Goal: Task Accomplishment & Management: Manage account settings

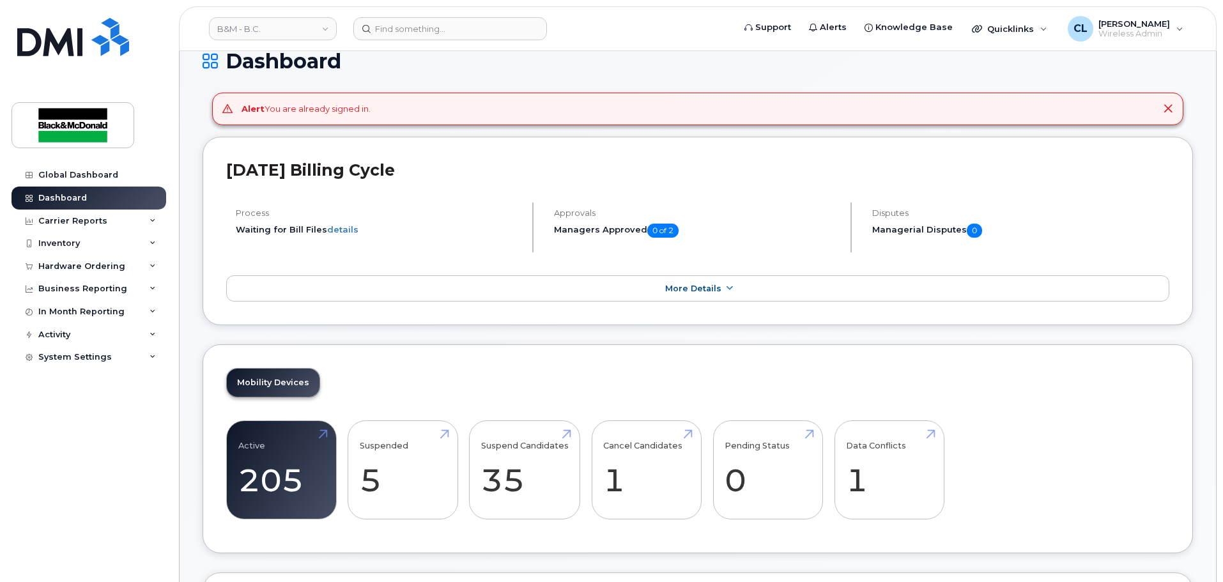
scroll to position [128, 0]
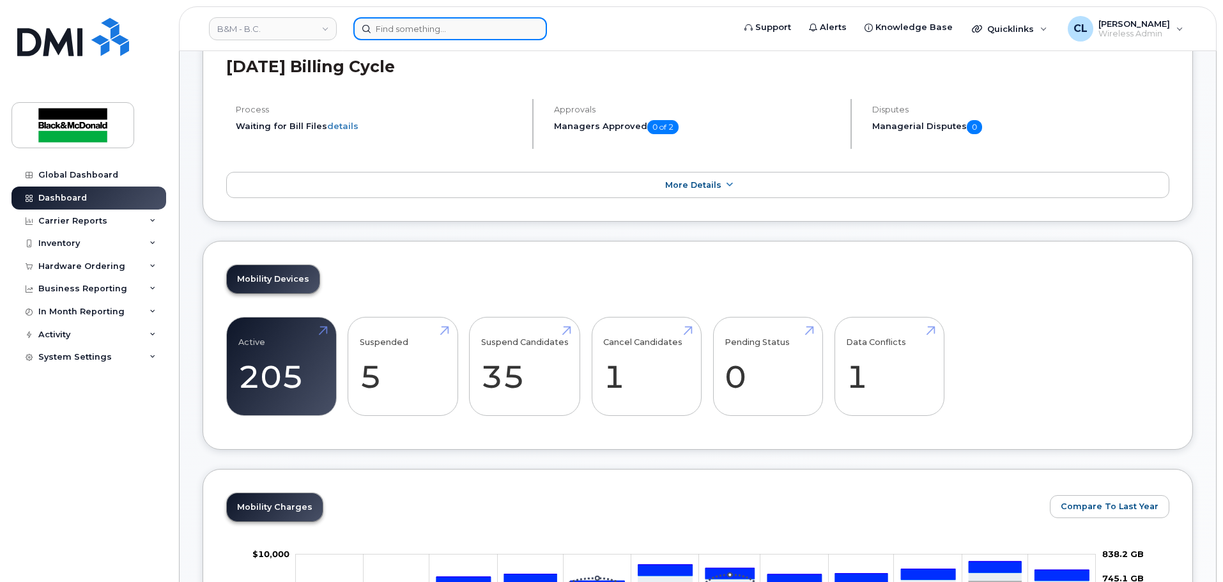
click at [432, 22] on input at bounding box center [450, 28] width 194 height 23
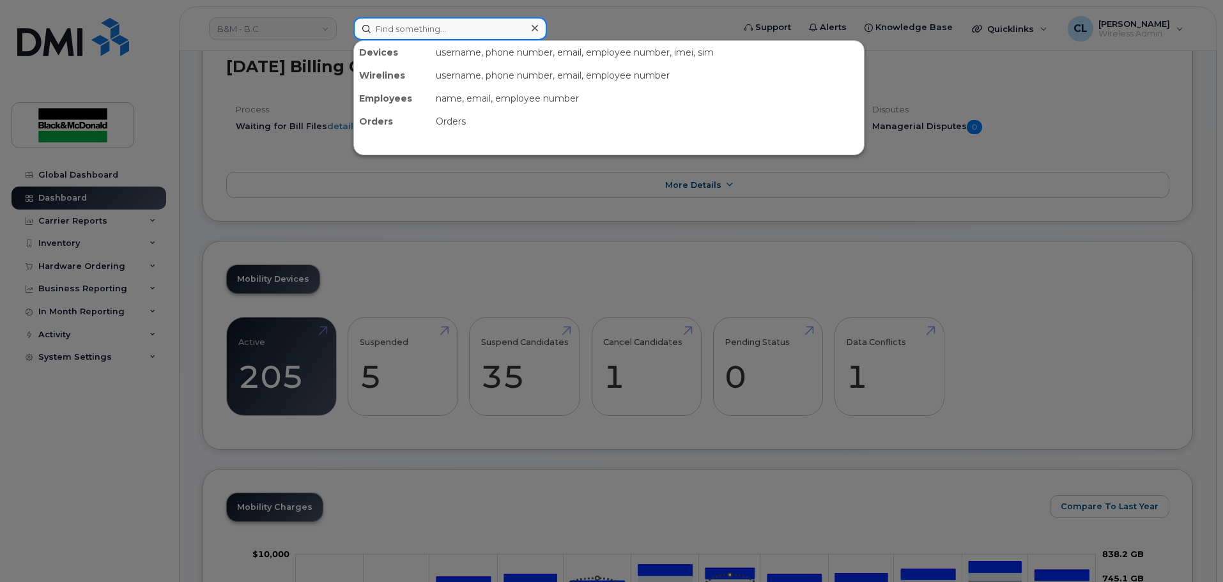
paste input "250-469-2295"
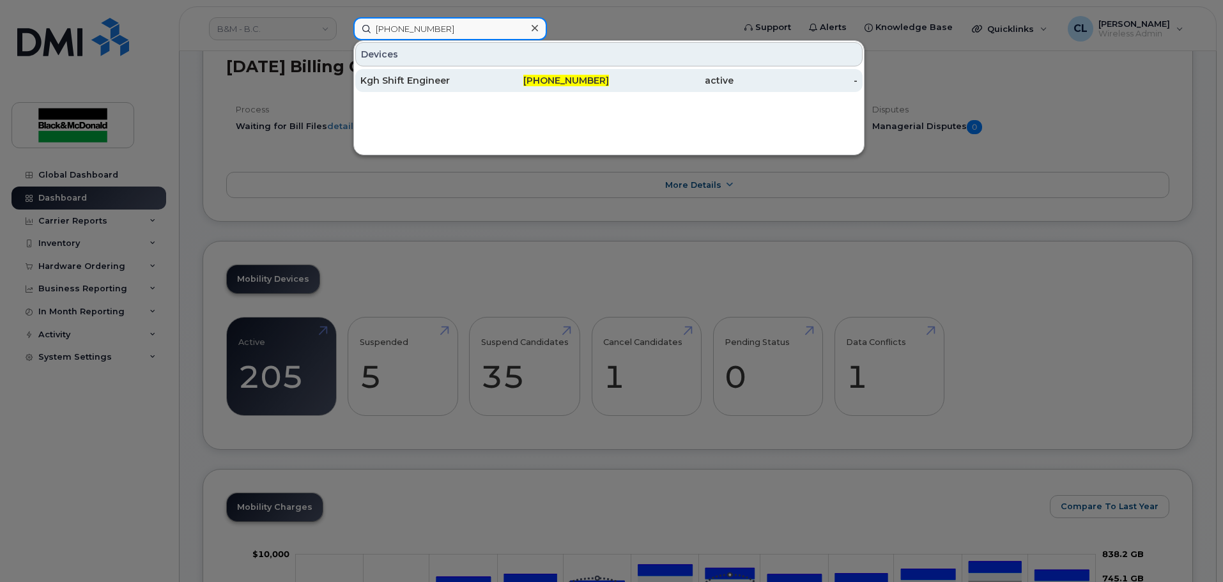
type input "250-469-2295"
click at [485, 73] on div "Kgh Shift Engineer" at bounding box center [547, 80] width 125 height 23
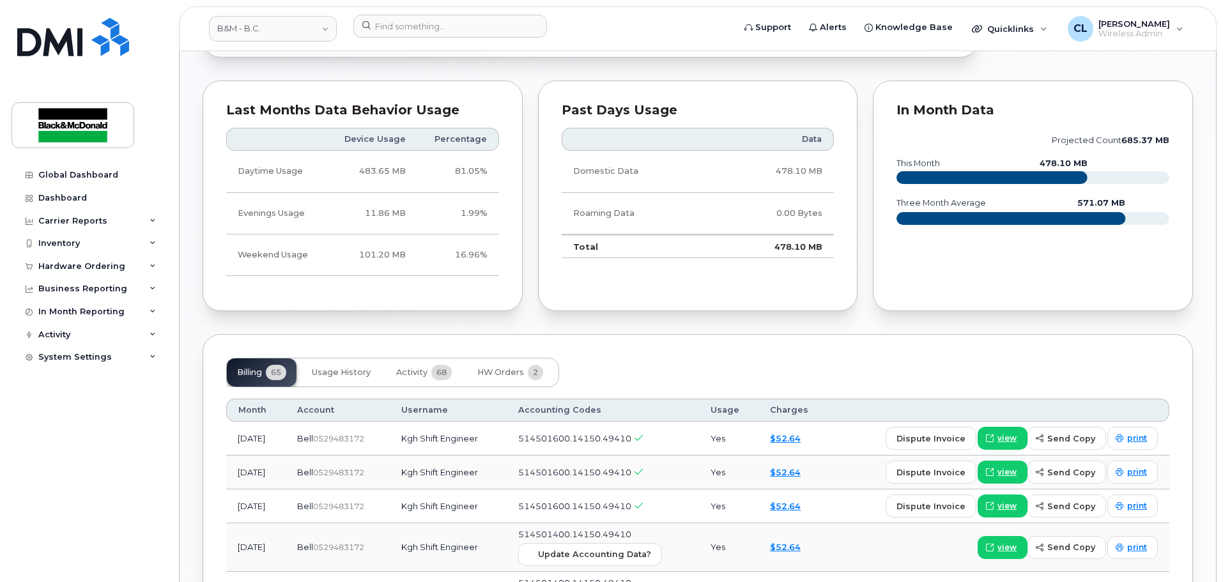
scroll to position [767, 0]
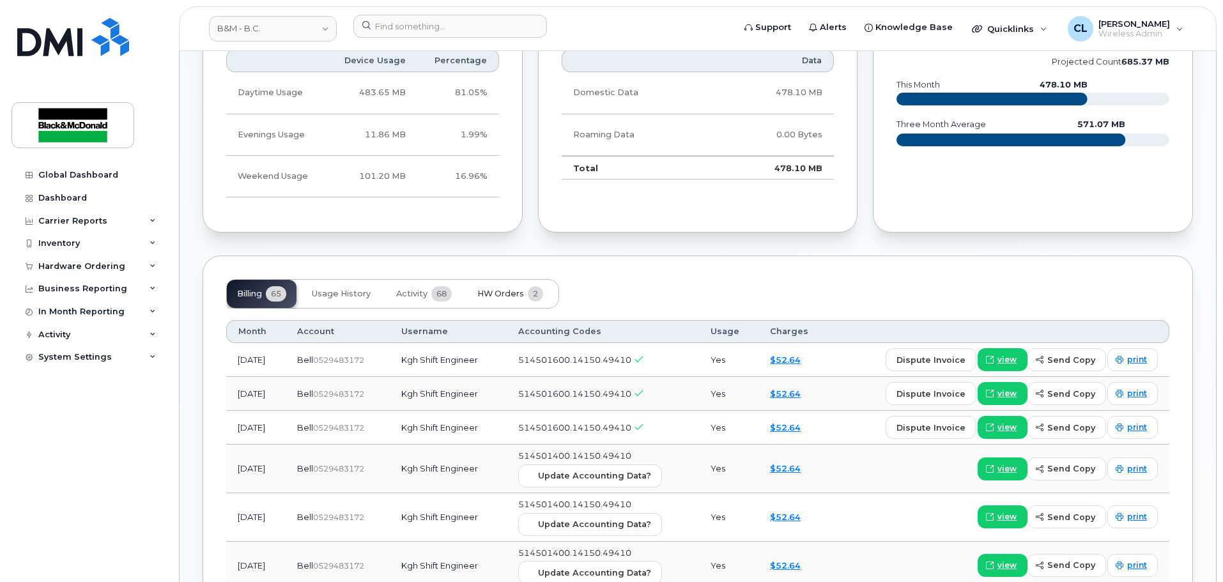
click at [489, 293] on span "HW Orders" at bounding box center [500, 294] width 47 height 10
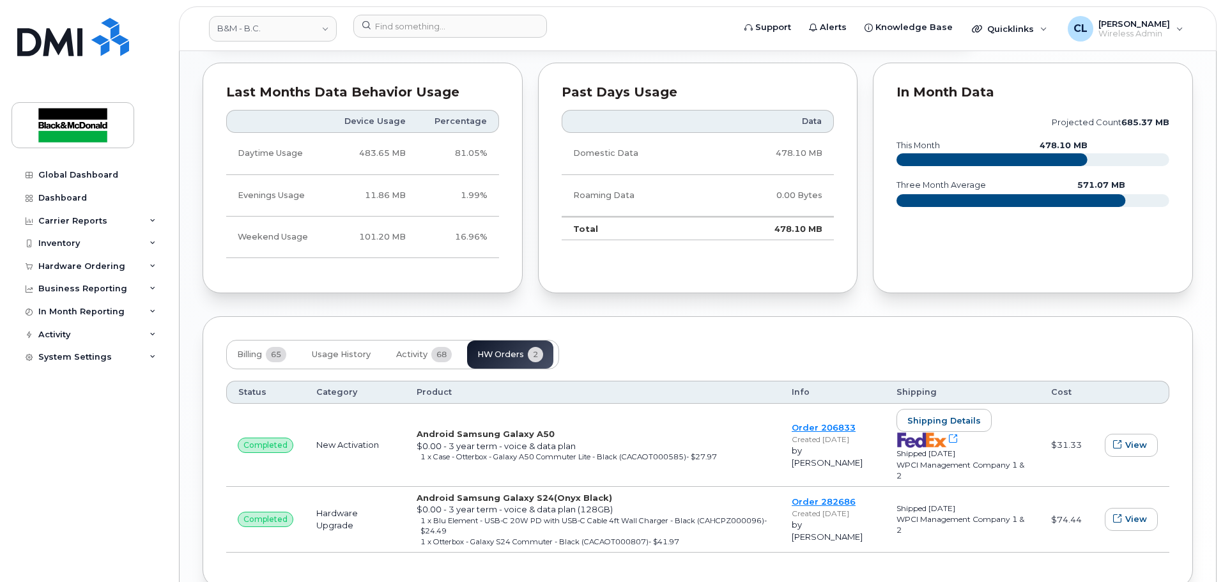
scroll to position [776, 0]
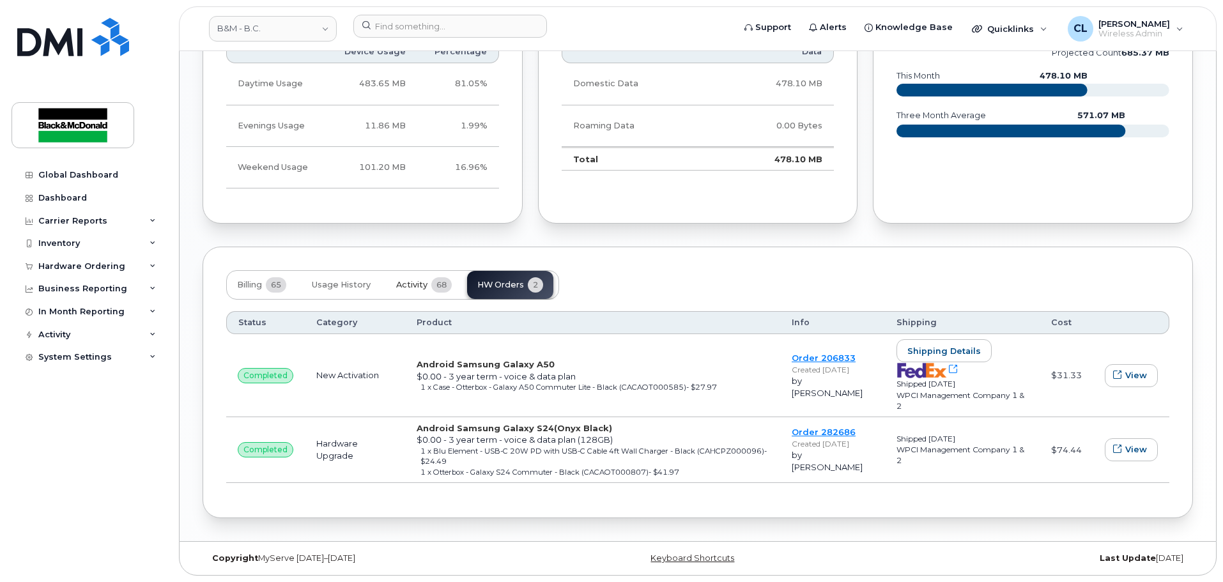
click at [420, 286] on span "Activity" at bounding box center [411, 285] width 31 height 10
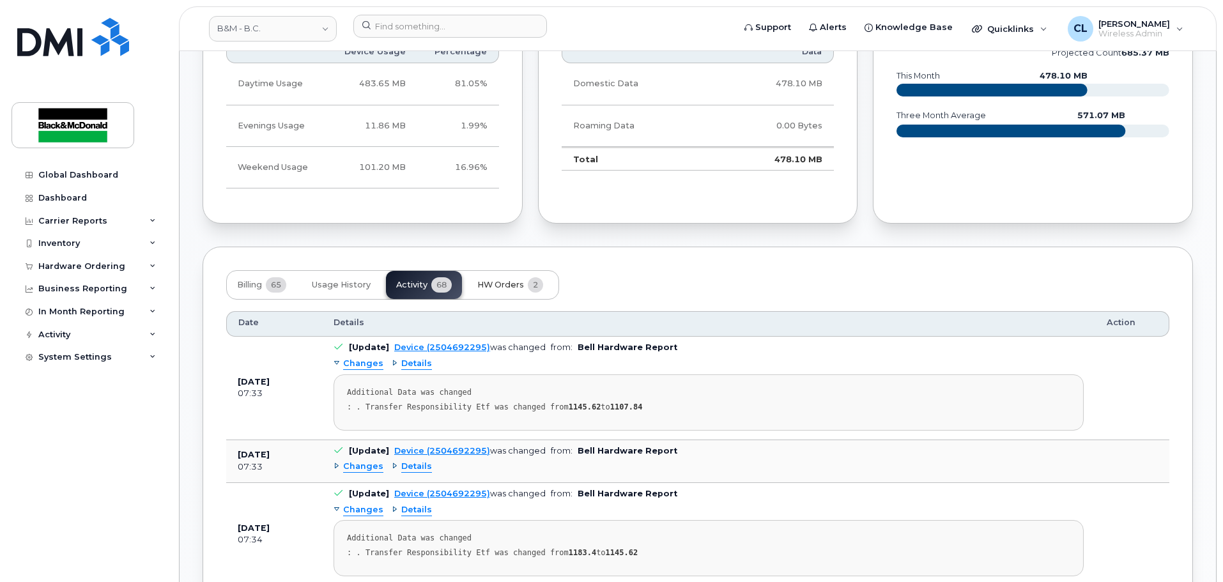
click at [496, 287] on span "HW Orders" at bounding box center [500, 285] width 47 height 10
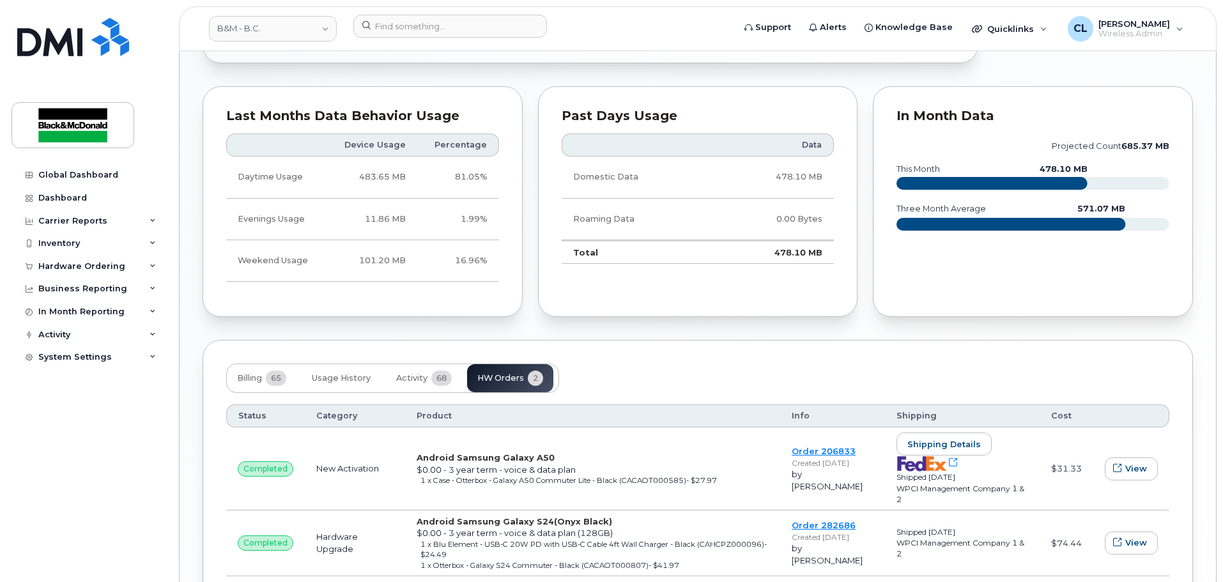
scroll to position [712, 0]
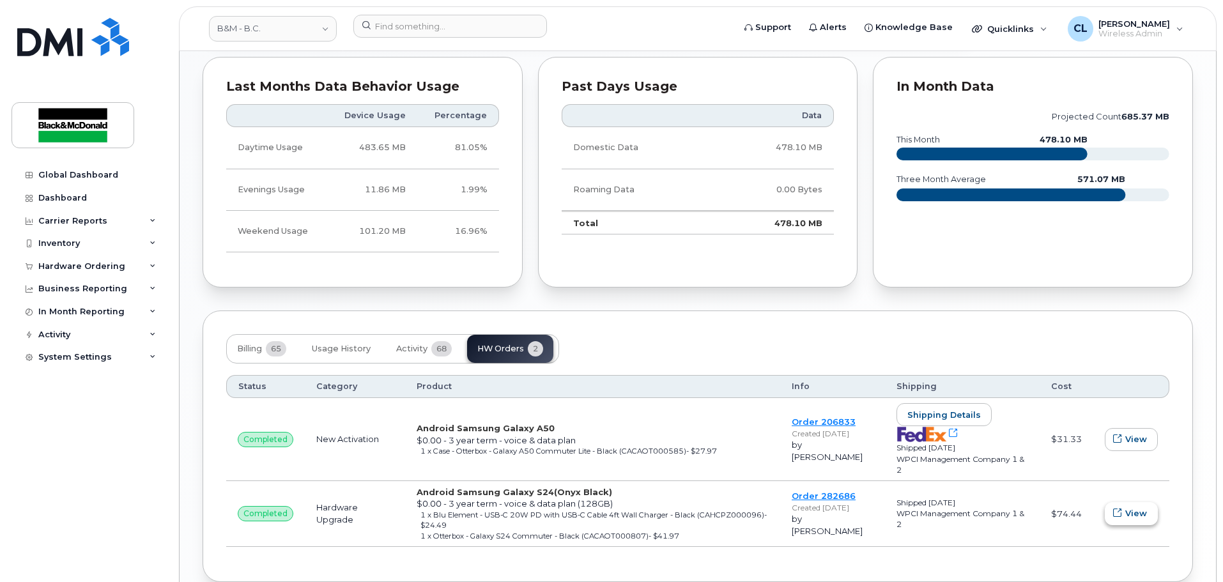
click at [1140, 514] on span "View" at bounding box center [1136, 513] width 22 height 12
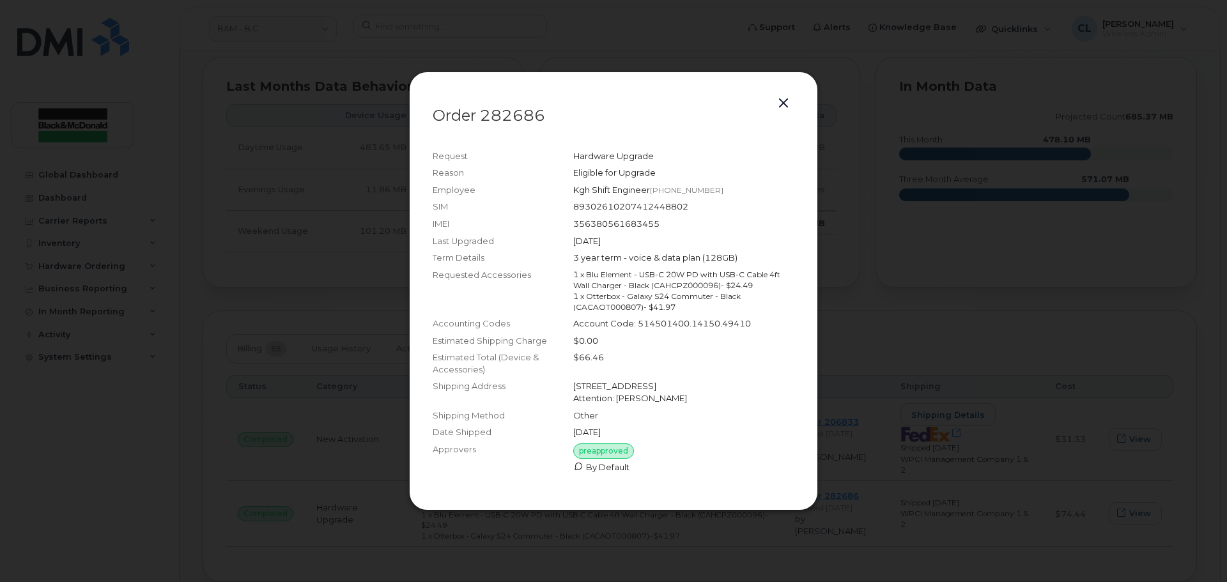
click at [785, 96] on button "button" at bounding box center [783, 104] width 19 height 18
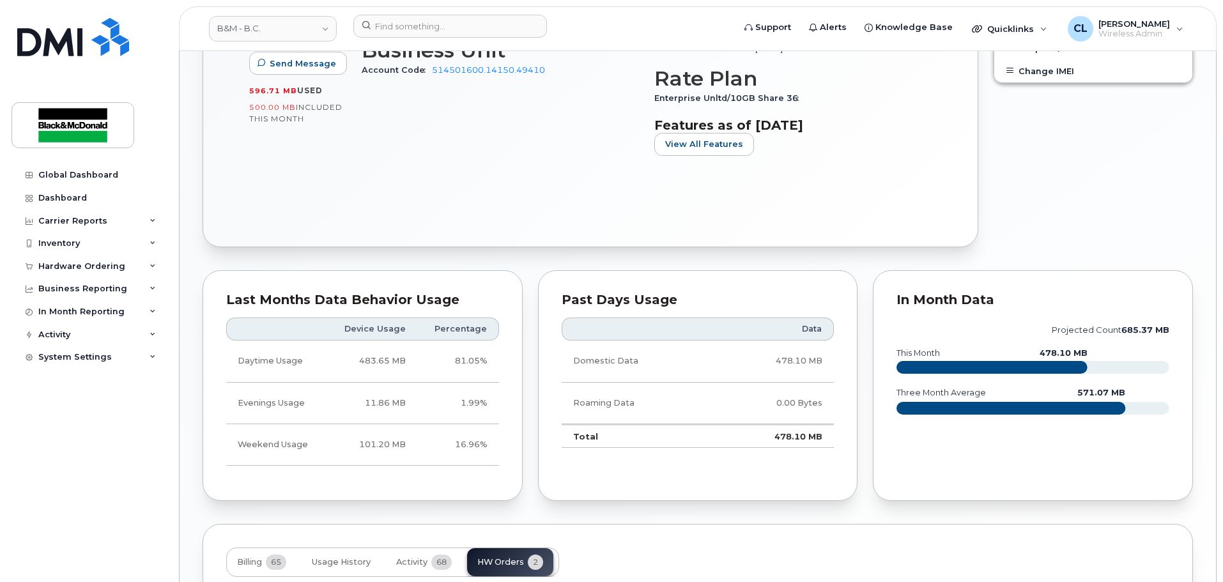
scroll to position [520, 0]
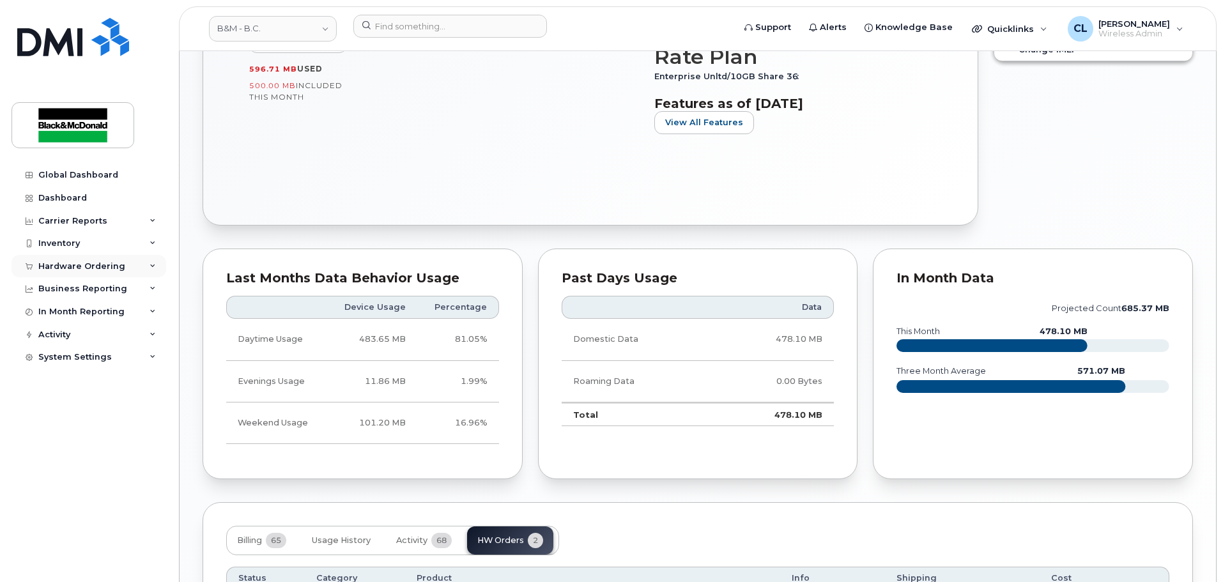
click at [81, 264] on div "Hardware Ordering" at bounding box center [81, 266] width 87 height 10
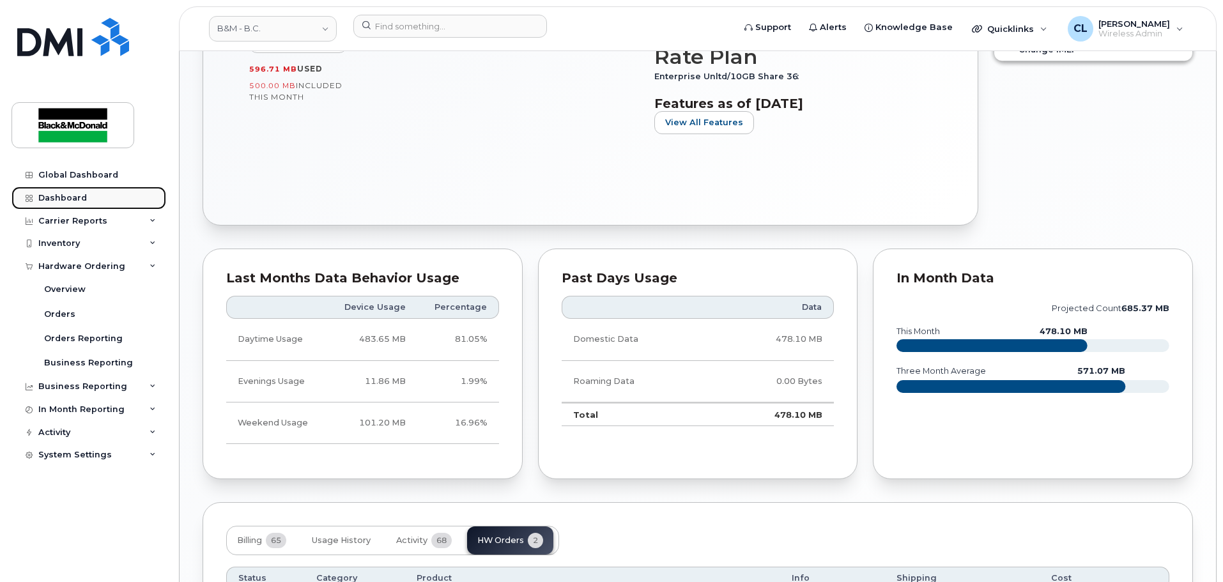
click at [56, 204] on link "Dashboard" at bounding box center [89, 198] width 155 height 23
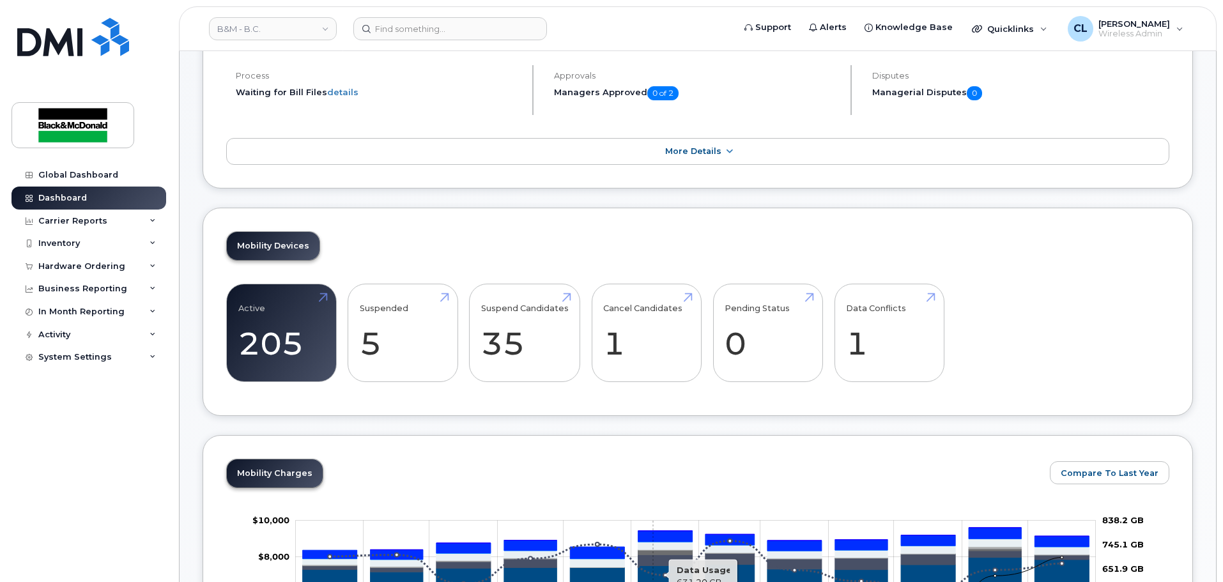
scroll to position [320, 0]
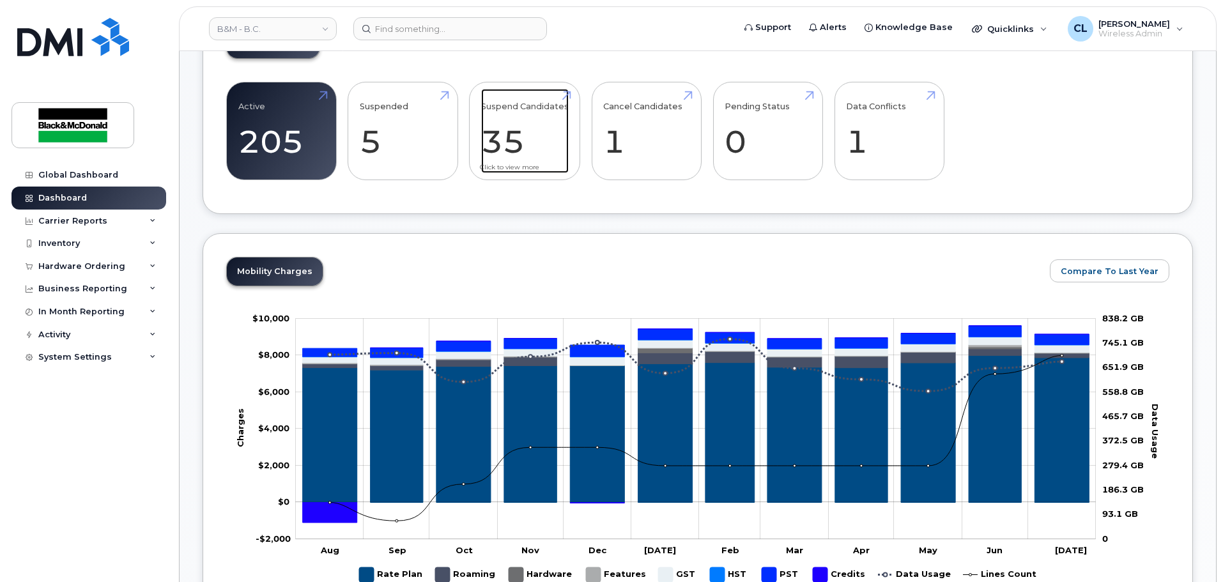
click at [490, 131] on link "Suspend Candidates 35" at bounding box center [525, 131] width 88 height 84
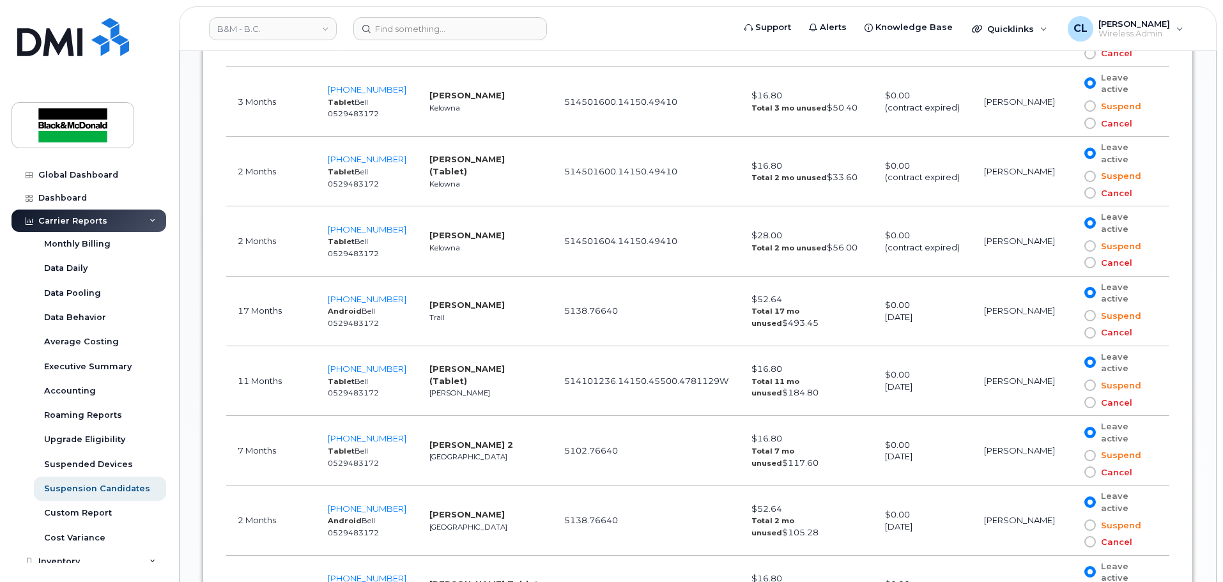
scroll to position [1470, 0]
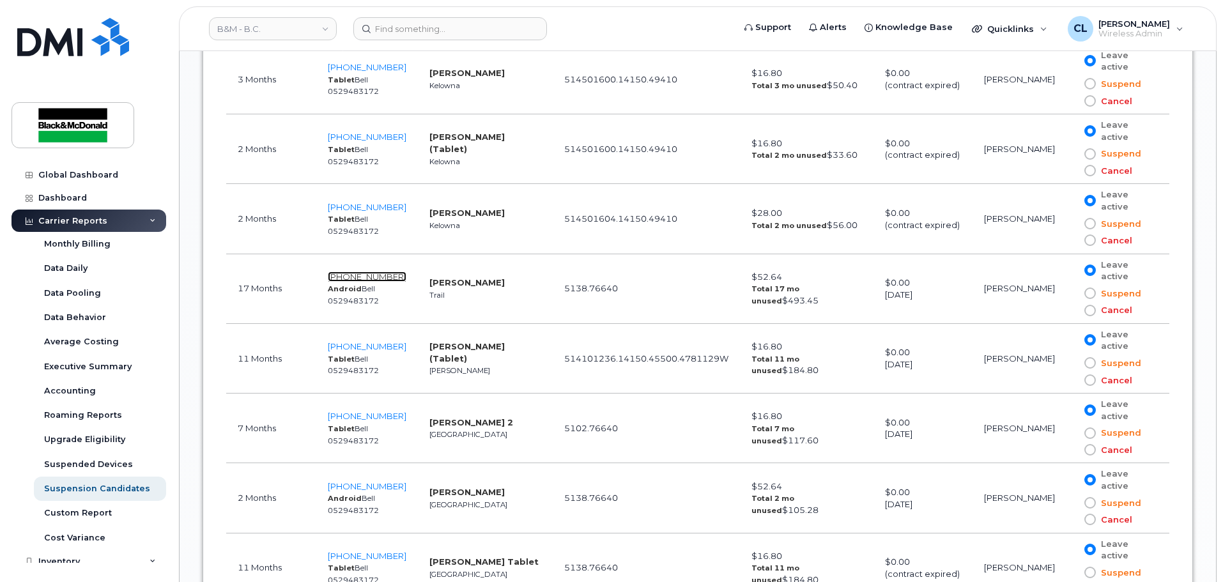
click at [374, 279] on span "250-921-4838" at bounding box center [367, 277] width 79 height 10
drag, startPoint x: 404, startPoint y: 275, endPoint x: 329, endPoint y: 280, distance: 74.9
click at [329, 280] on td "250-921-4838 Android Bell 0529483172" at bounding box center [367, 289] width 102 height 70
copy span "[PHONE_NUMBER]"
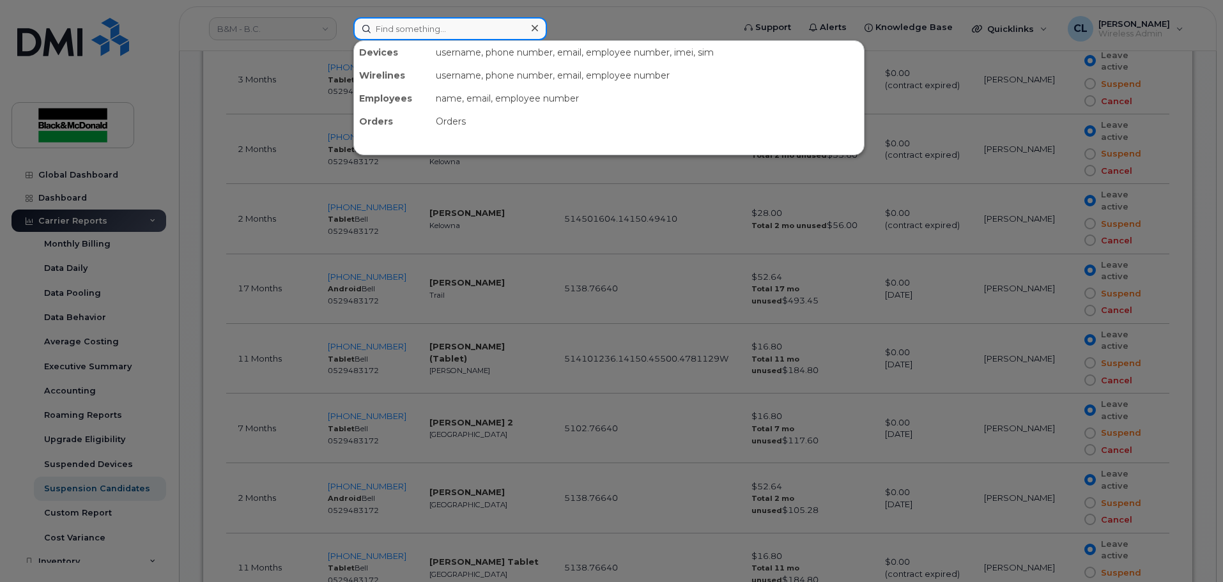
click at [470, 22] on input at bounding box center [450, 28] width 194 height 23
paste input "[PHONE_NUMBER]"
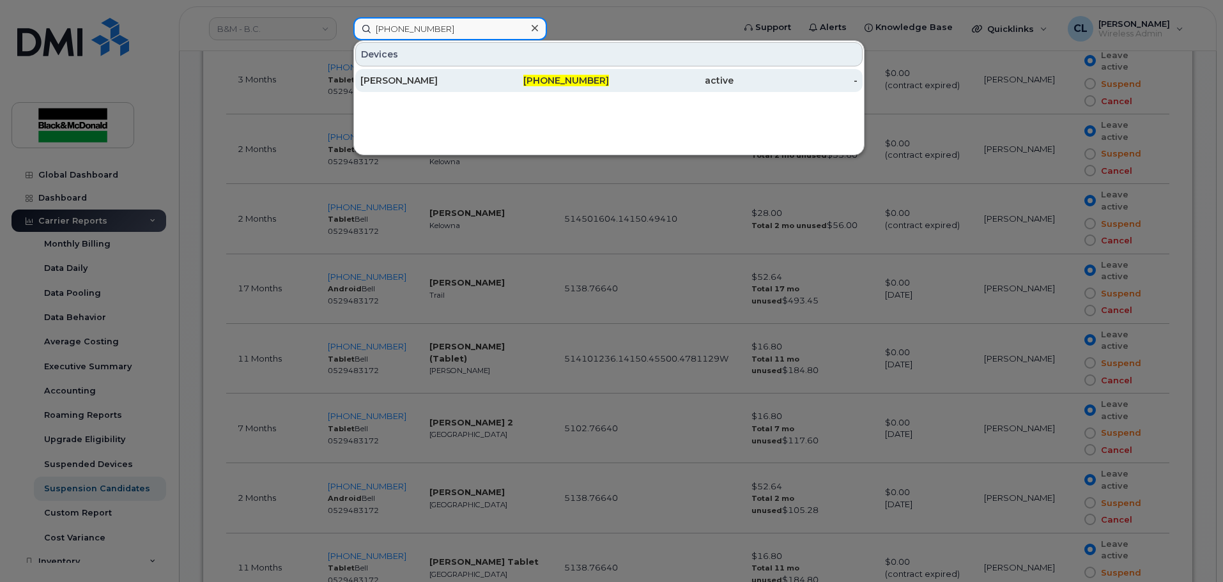
type input "[PHONE_NUMBER]"
click at [440, 83] on div "[PERSON_NAME]" at bounding box center [422, 80] width 125 height 13
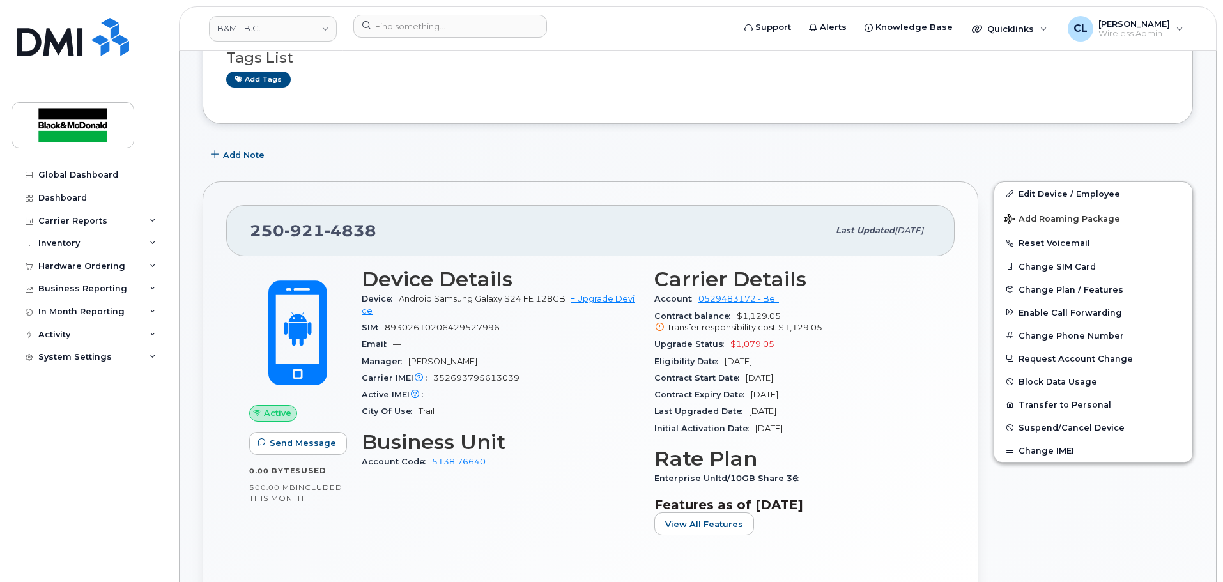
scroll to position [256, 0]
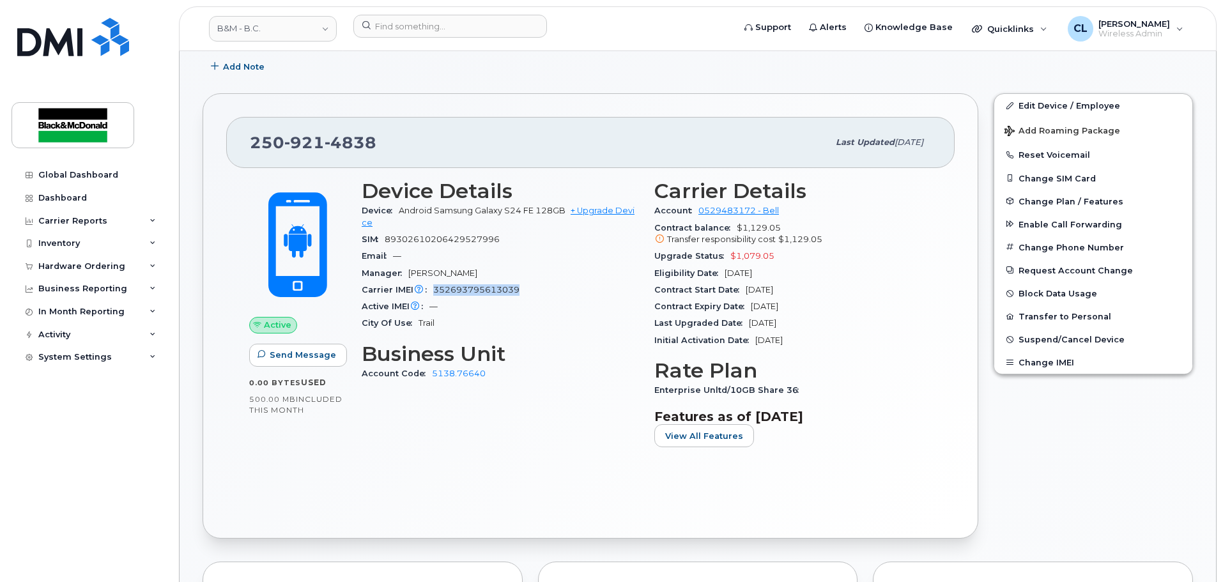
drag, startPoint x: 523, startPoint y: 290, endPoint x: 434, endPoint y: 287, distance: 88.9
click at [434, 287] on div "Carrier IMEI Carrier IMEI is reported during the last billing cycle or change o…" at bounding box center [500, 290] width 277 height 17
copy span "352693795613039"
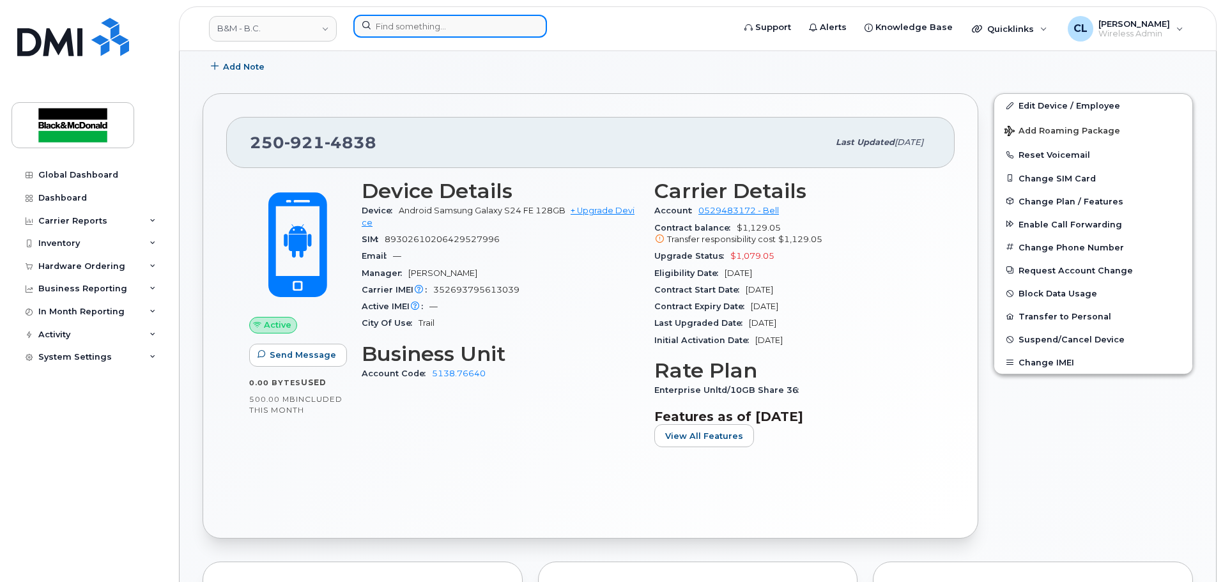
click at [429, 26] on input at bounding box center [450, 26] width 194 height 23
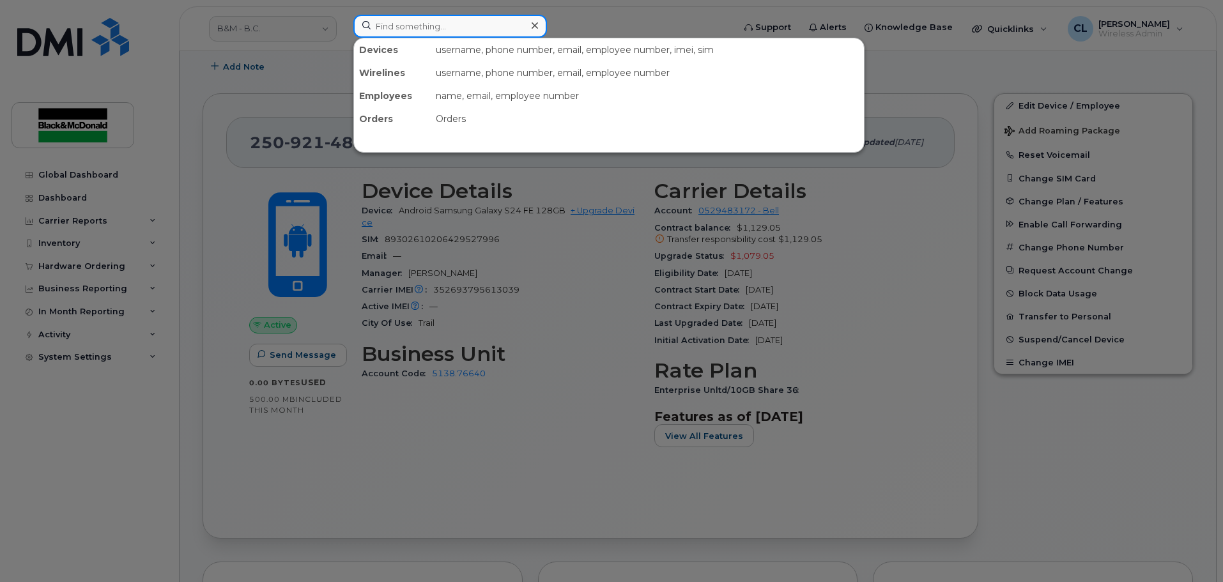
paste input "352693795613039"
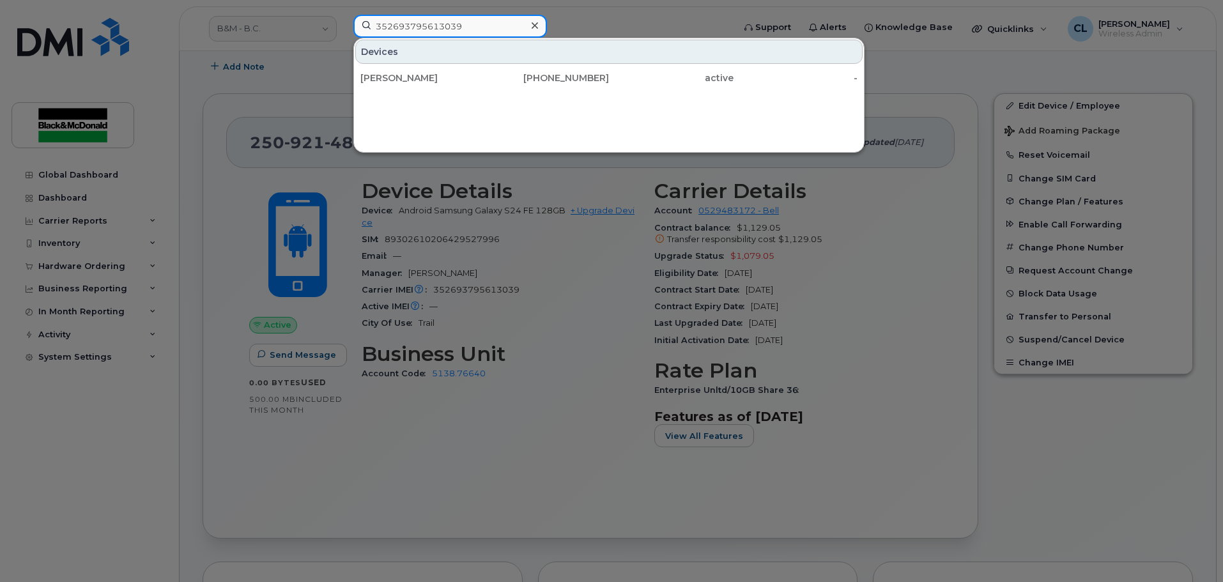
drag, startPoint x: 476, startPoint y: 26, endPoint x: 341, endPoint y: 32, distance: 135.6
click at [343, 32] on div "352693795613039 Devices Kimberly Arnesto 250-921-4838 active -" at bounding box center [539, 29] width 392 height 28
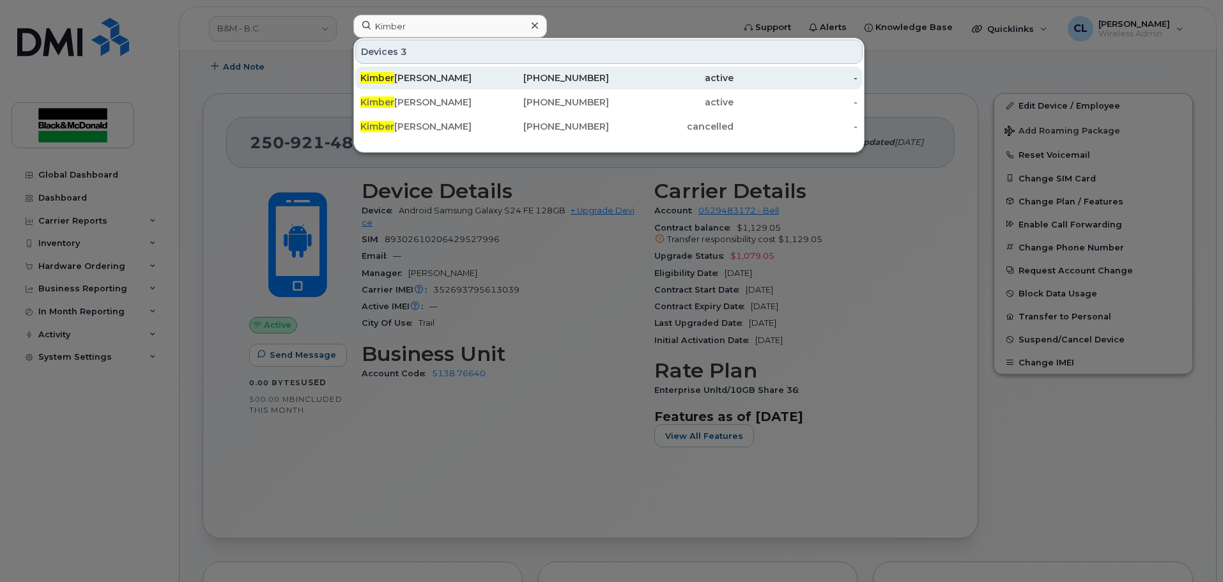
click at [406, 82] on div "Kimber ly Arnesto" at bounding box center [422, 78] width 125 height 13
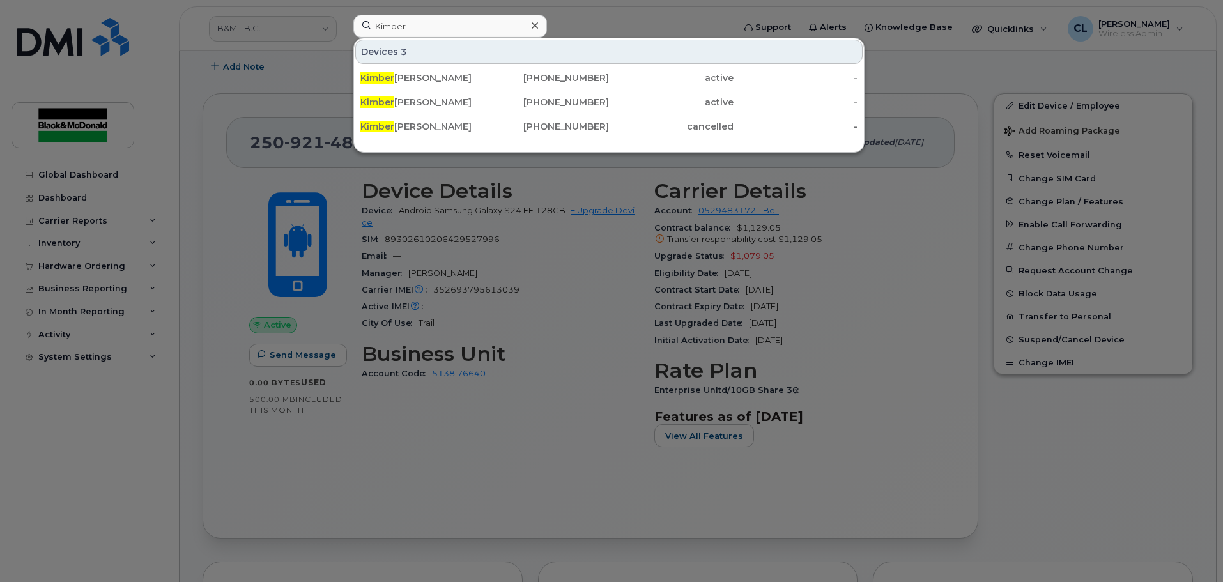
click at [529, 241] on div at bounding box center [611, 291] width 1223 height 582
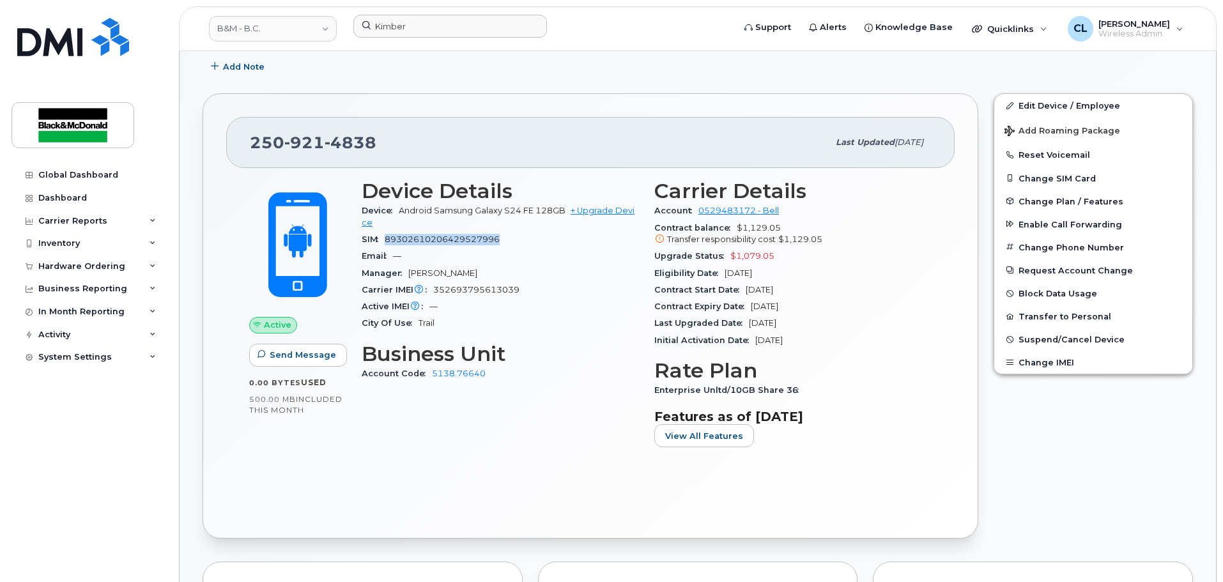
drag, startPoint x: 507, startPoint y: 236, endPoint x: 383, endPoint y: 244, distance: 124.2
click at [383, 244] on div "SIM 89302610206429527996" at bounding box center [500, 239] width 277 height 17
copy span "89302610206429527996"
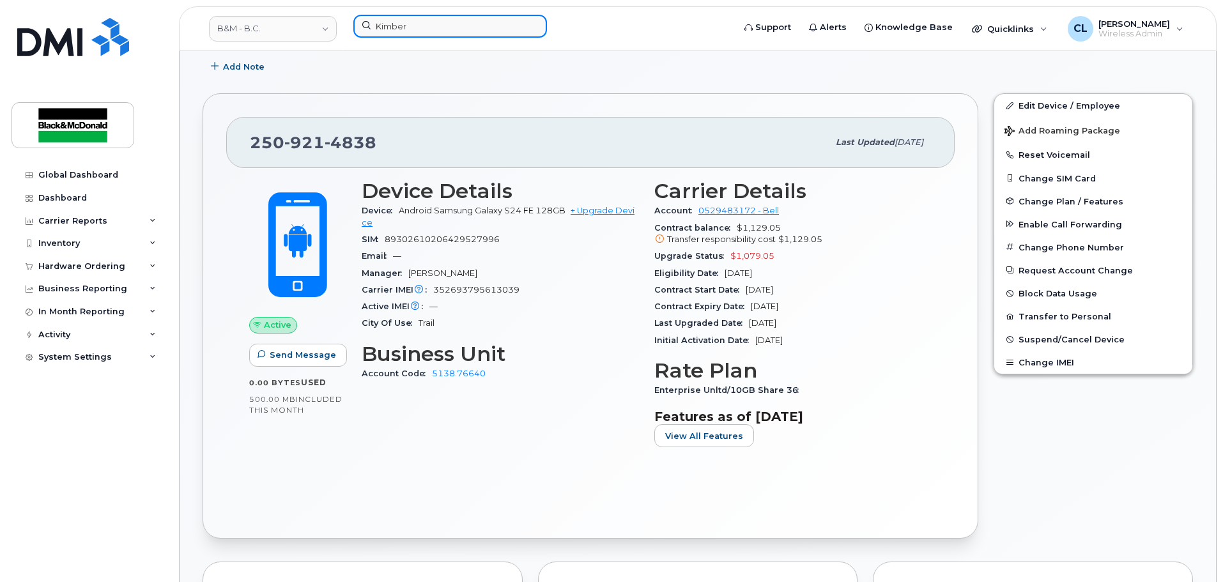
click at [424, 29] on input "Kimber" at bounding box center [450, 26] width 194 height 23
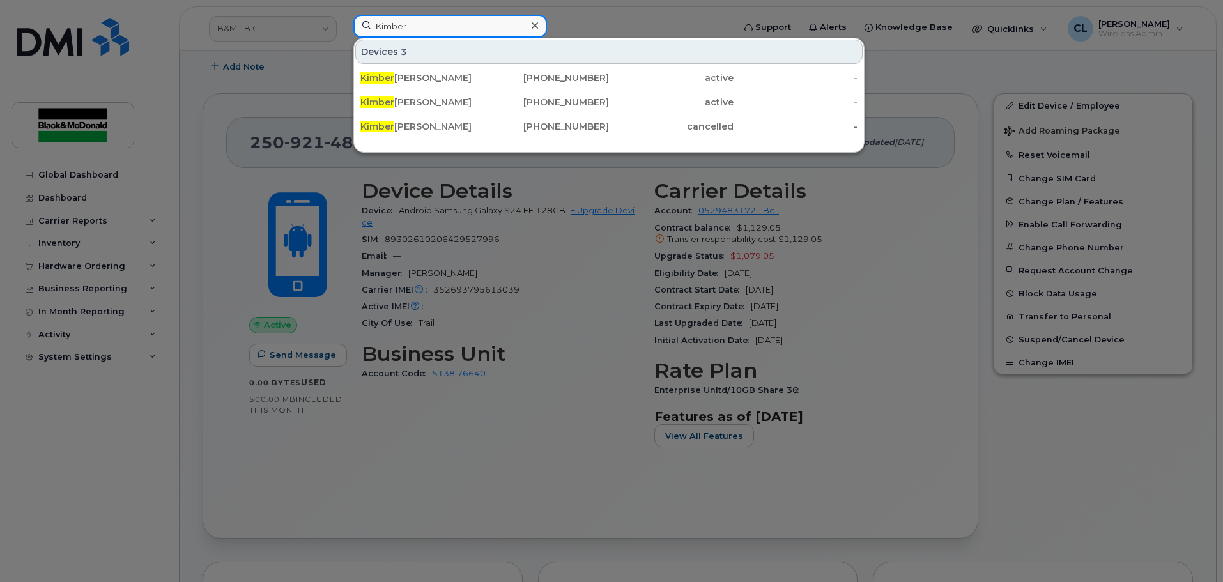
drag, startPoint x: 424, startPoint y: 29, endPoint x: 328, endPoint y: 28, distance: 95.9
click at [343, 28] on div "Kimber Devices 3 Kimber ly Arnesto 604-638-3078 active - Kimber ly Arnesto 250-…" at bounding box center [539, 29] width 392 height 28
paste input "89302610206429527996"
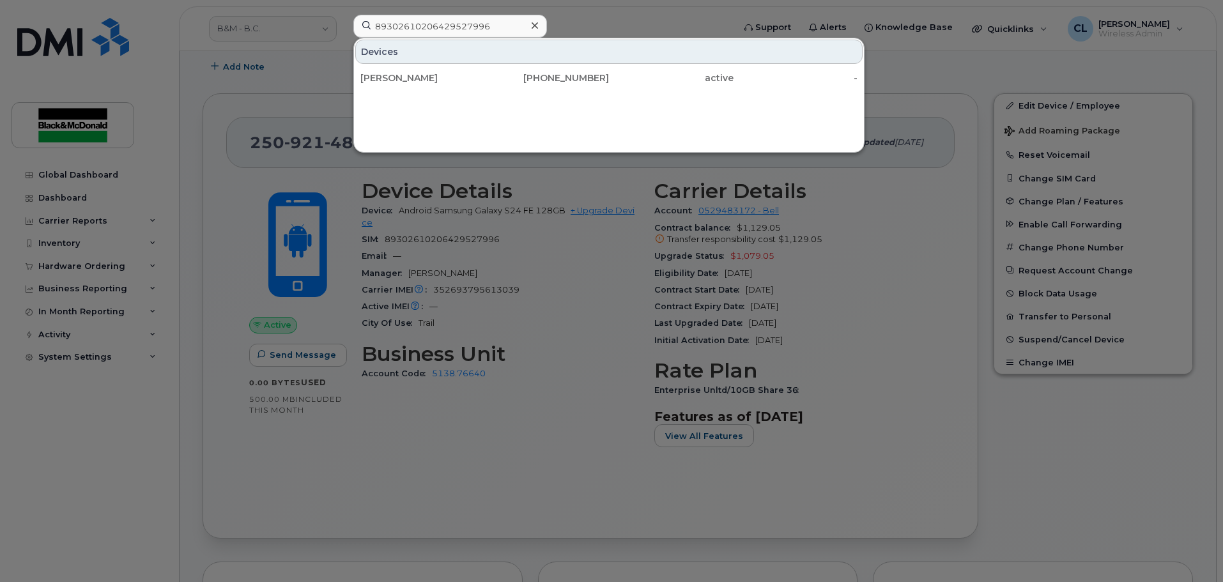
click at [470, 268] on div at bounding box center [611, 291] width 1223 height 582
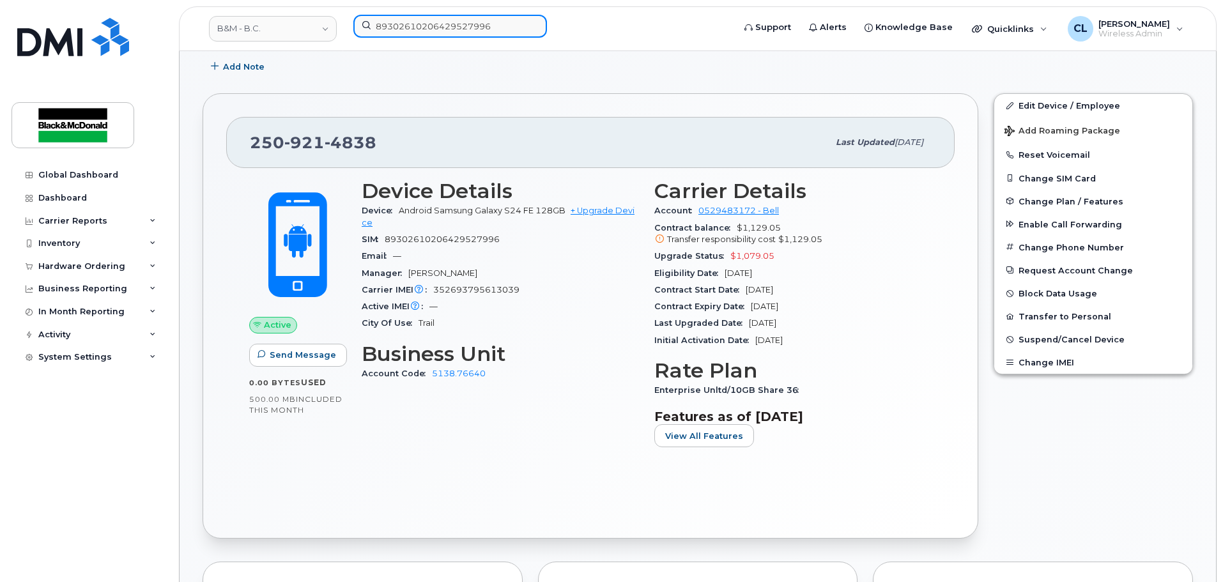
click at [413, 19] on input "89302610206429527996" at bounding box center [450, 26] width 194 height 23
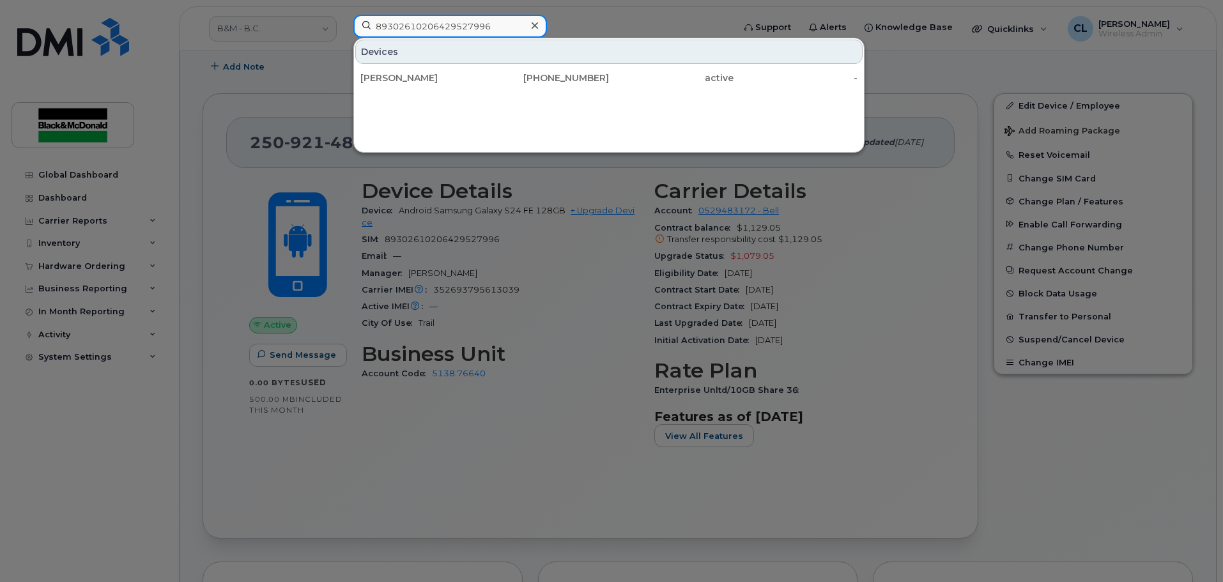
drag, startPoint x: 436, startPoint y: 26, endPoint x: 334, endPoint y: 26, distance: 102.9
click at [343, 26] on div "89302610206429527996 Devices Kimberly Arnesto 250-921-4838 active -" at bounding box center [539, 29] width 392 height 28
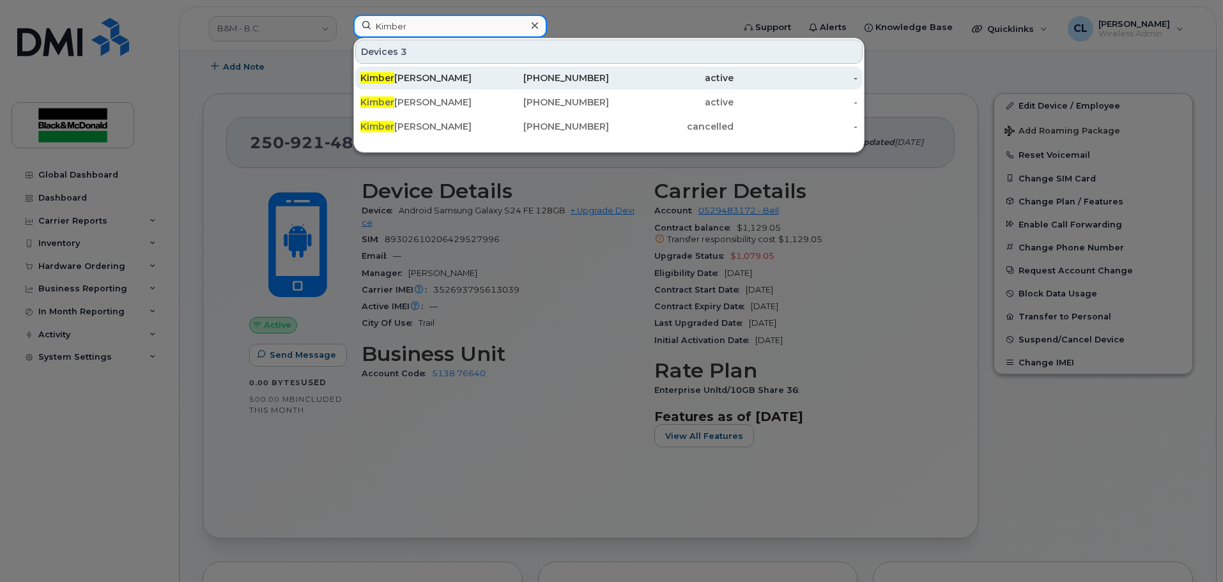
type input "Kimber"
click at [470, 77] on div "Kimber ly Arnesto" at bounding box center [422, 78] width 125 height 13
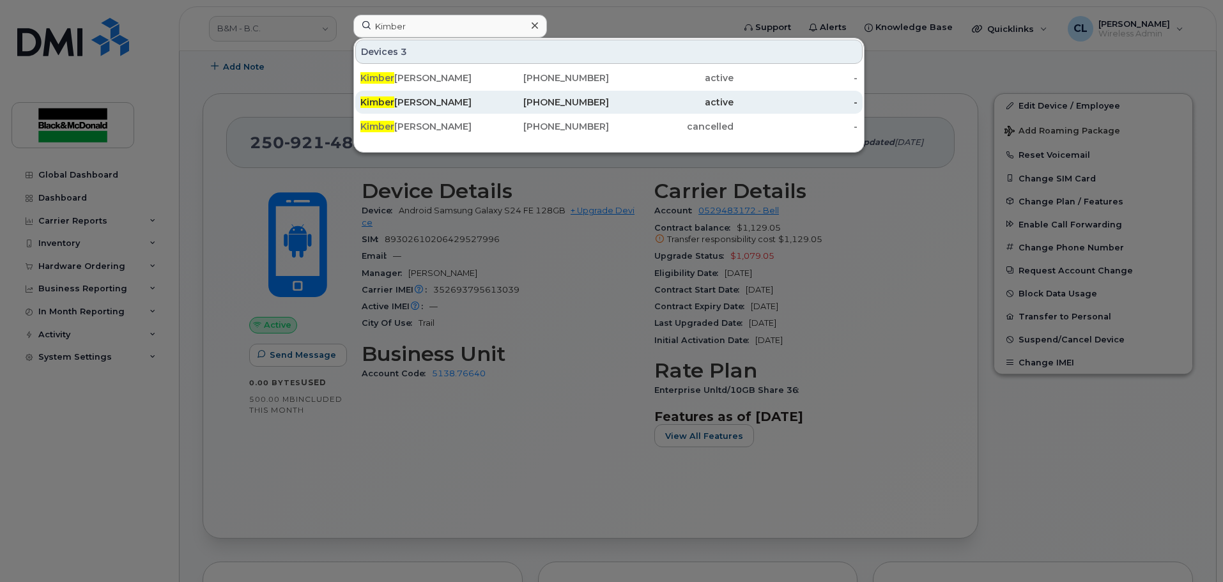
click at [537, 105] on div "250-921-4838" at bounding box center [547, 102] width 125 height 13
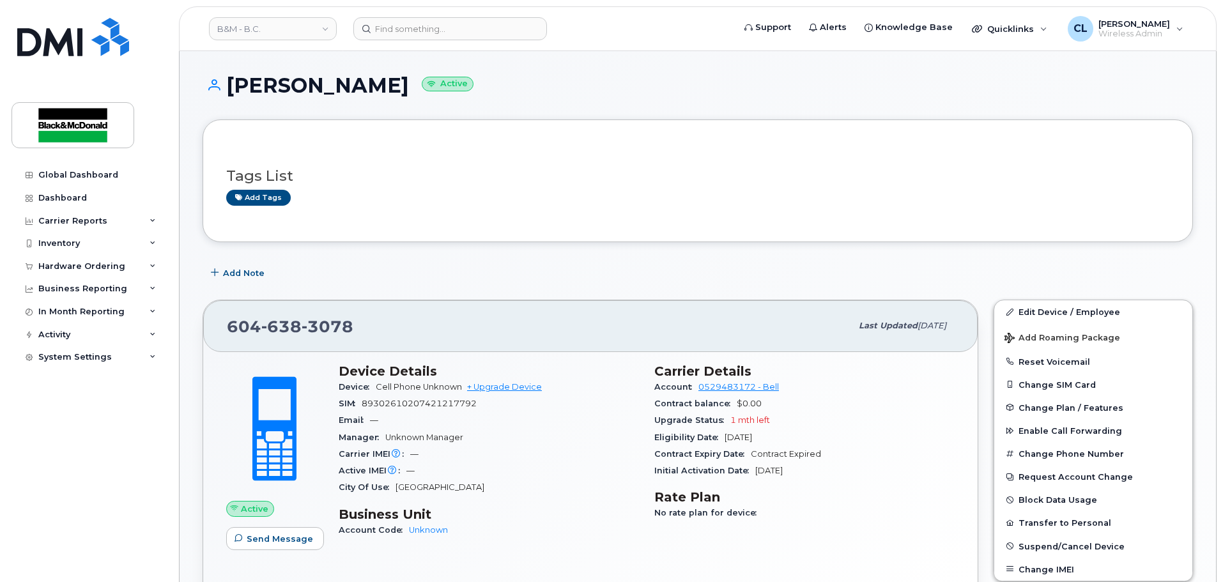
scroll to position [64, 0]
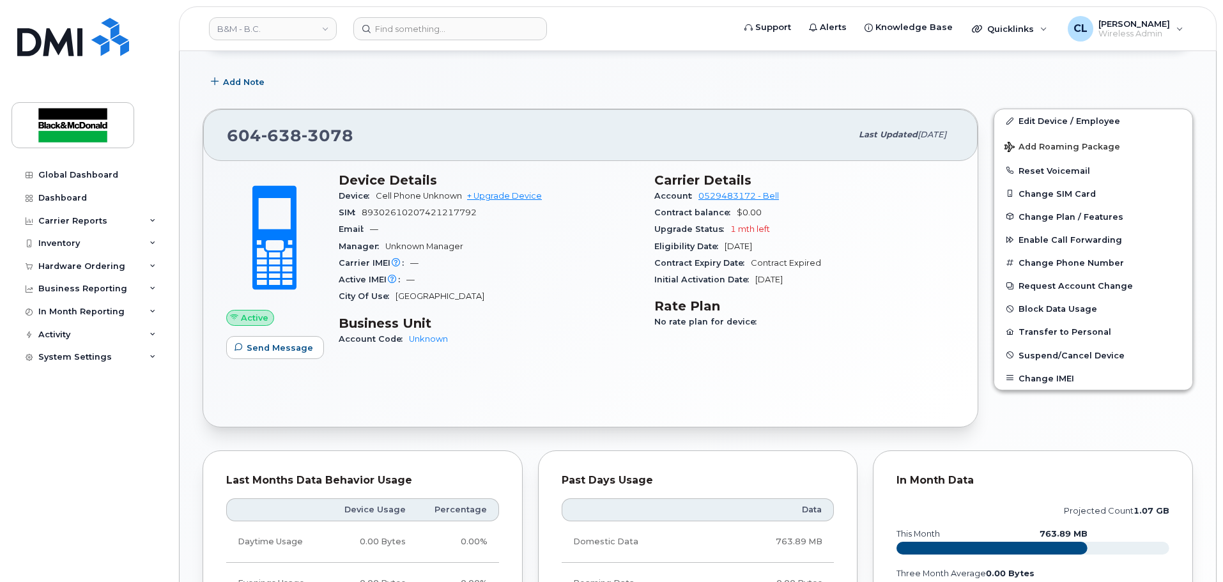
scroll to position [192, 0]
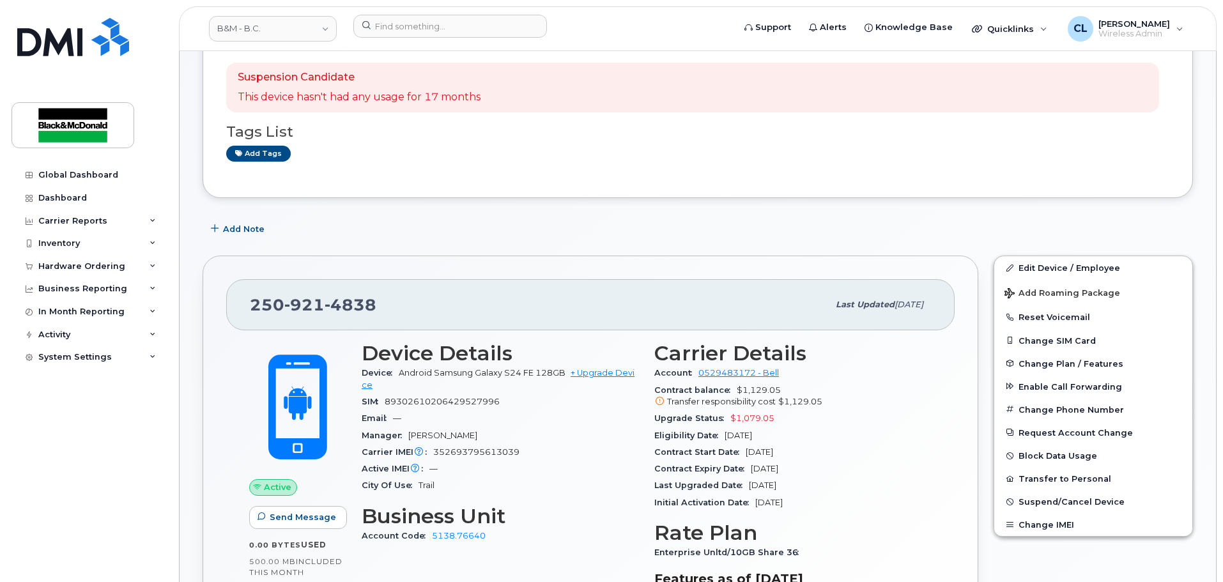
scroll to position [192, 0]
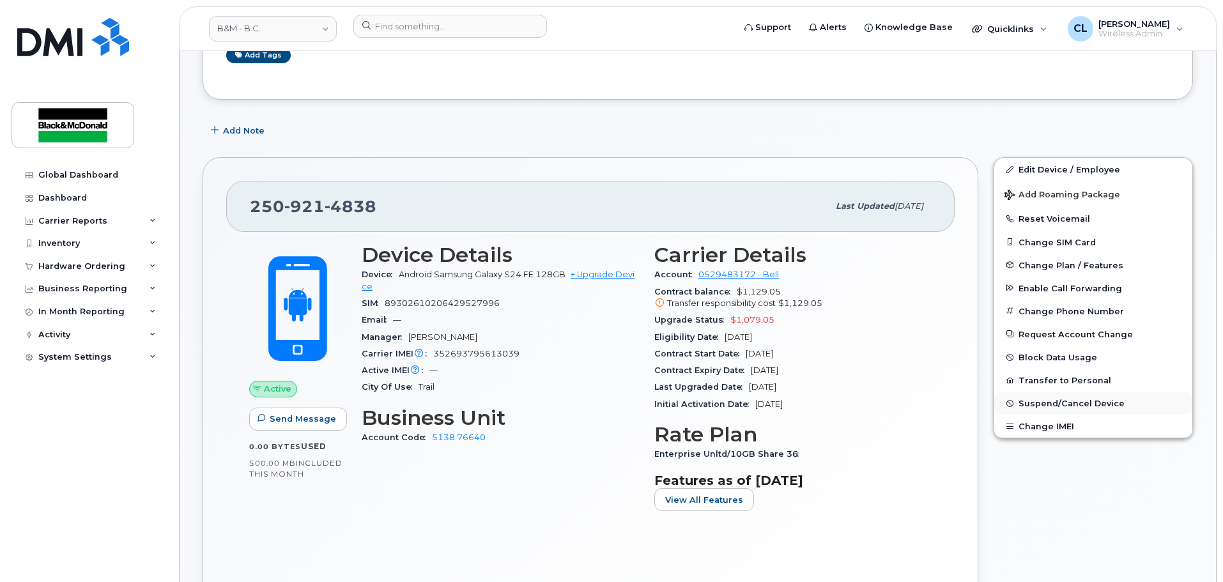
click at [1060, 403] on span "Suspend/Cancel Device" at bounding box center [1072, 404] width 106 height 10
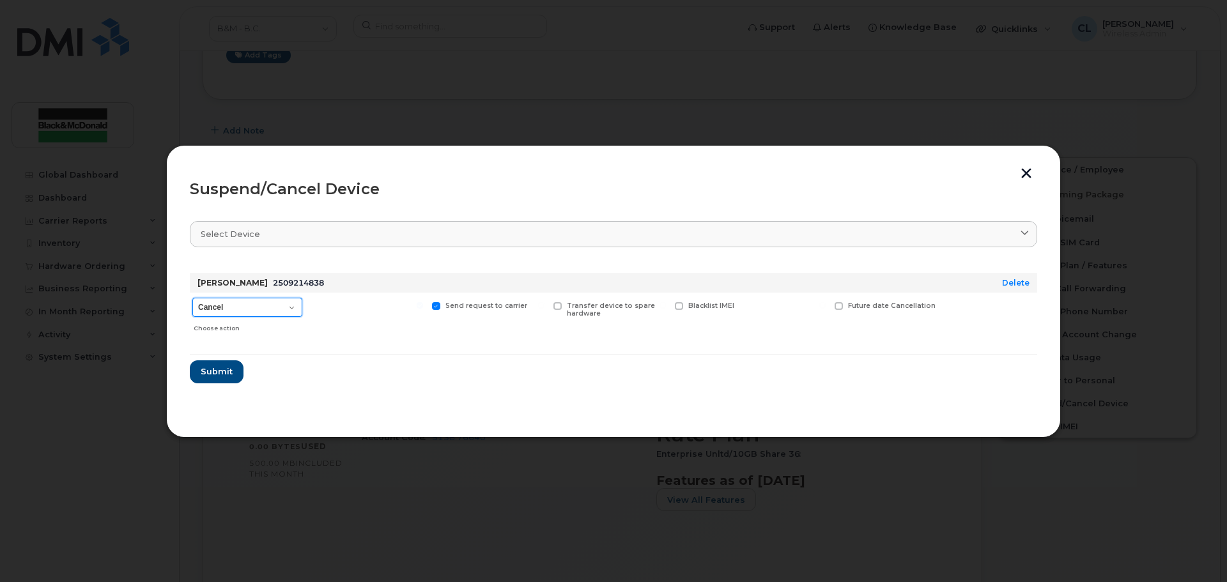
click at [265, 312] on select "Cancel Suspend - Extend Suspension Suspend - Reduced Rate Suspend - Full Rate S…" at bounding box center [247, 307] width 110 height 19
select select "[object Object]"
click at [192, 298] on select "Cancel Suspend - Extend Suspension Suspend - Reduced Rate Suspend - Full Rate S…" at bounding box center [247, 307] width 110 height 19
click at [245, 316] on select "Cancel Suspend - Extend Suspension Suspend - Reduced Rate Suspend - Full Rate S…" at bounding box center [247, 307] width 110 height 19
click at [192, 298] on select "Cancel Suspend - Extend Suspension Suspend - Reduced Rate Suspend - Full Rate S…" at bounding box center [247, 307] width 110 height 19
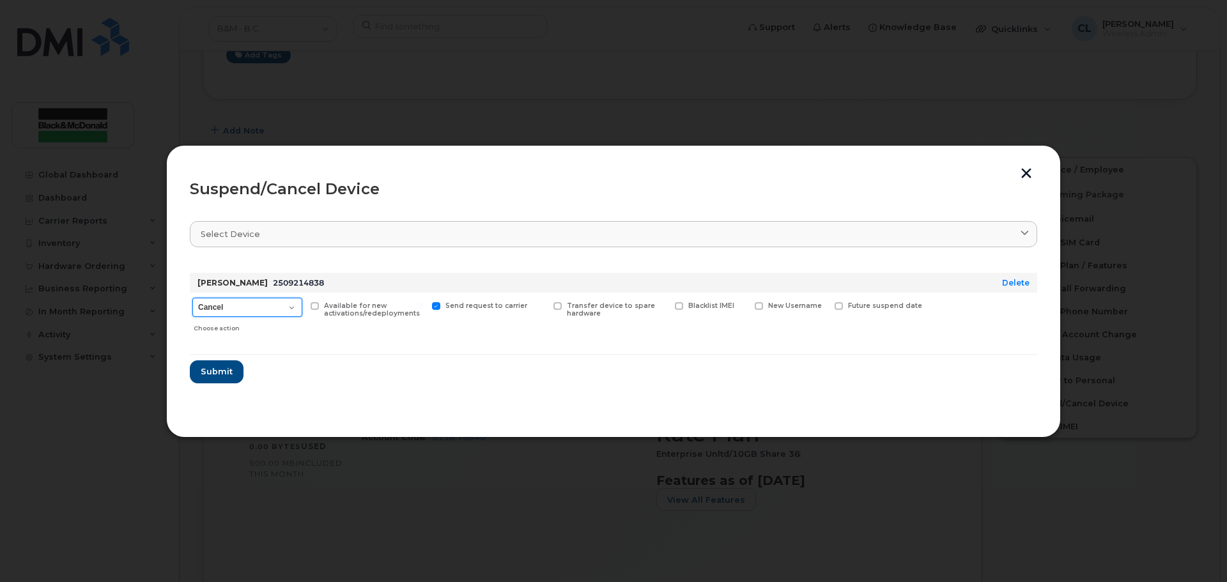
click at [262, 313] on select "Cancel Suspend - Extend Suspension Suspend - Reduced Rate Suspend - Full Rate S…" at bounding box center [247, 307] width 110 height 19
click at [314, 304] on span at bounding box center [315, 306] width 8 height 8
click at [302, 304] on input "Available for new activations/redeployments" at bounding box center [298, 305] width 6 height 6
click at [317, 305] on span at bounding box center [315, 306] width 8 height 8
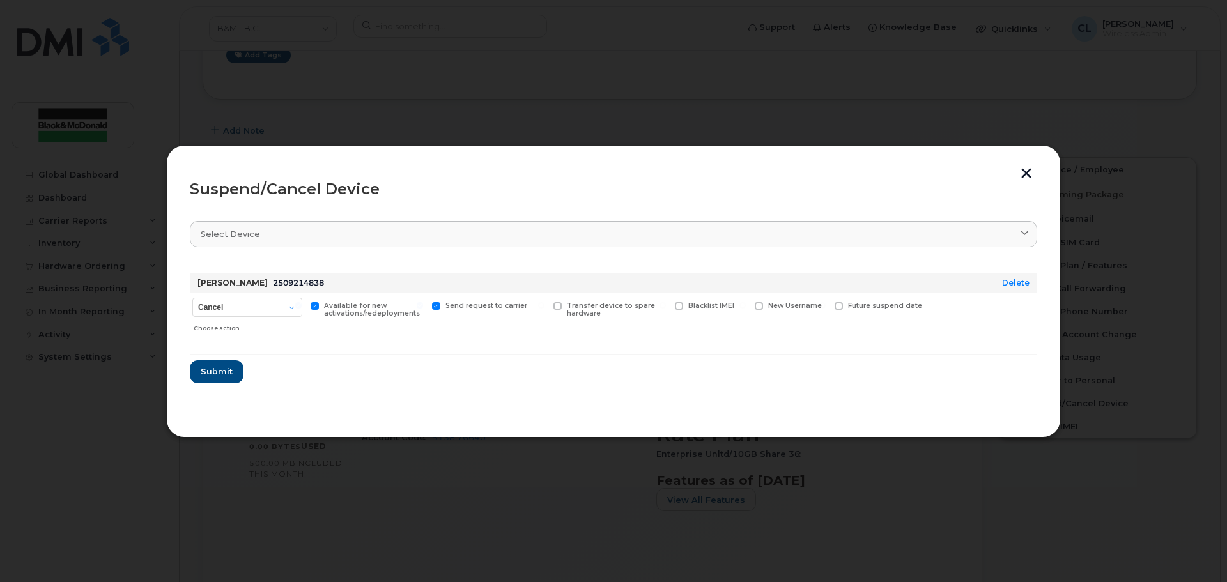
click at [302, 305] on input "Available for new activations/redeployments" at bounding box center [298, 305] width 6 height 6
checkbox input "false"
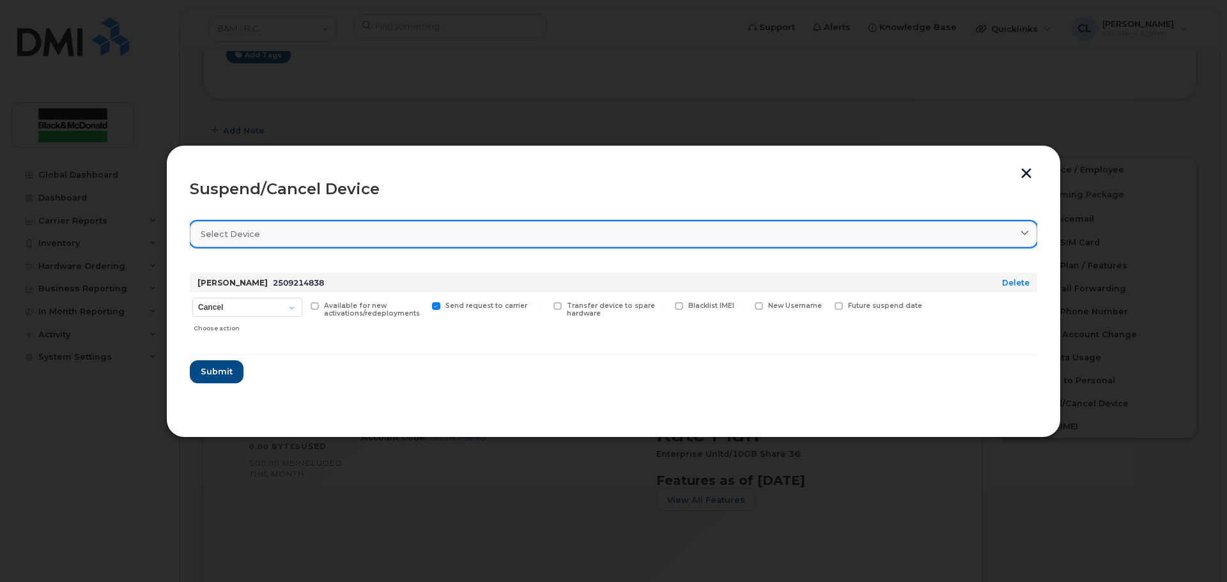
click at [314, 229] on div "Select device" at bounding box center [614, 234] width 826 height 12
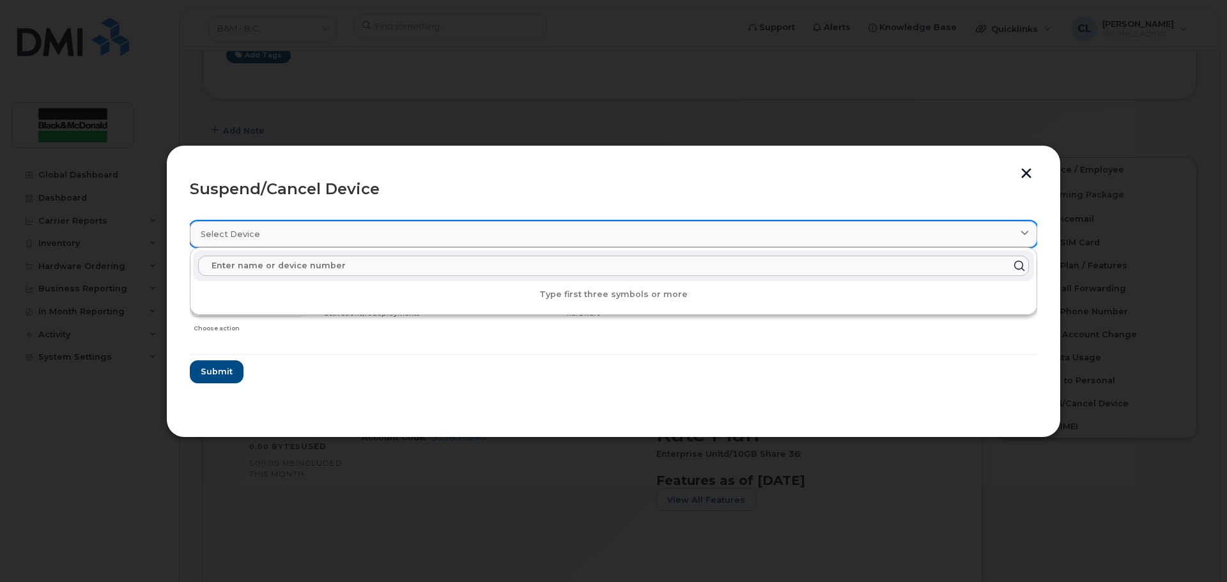
click at [314, 229] on div "Select device" at bounding box center [614, 234] width 826 height 12
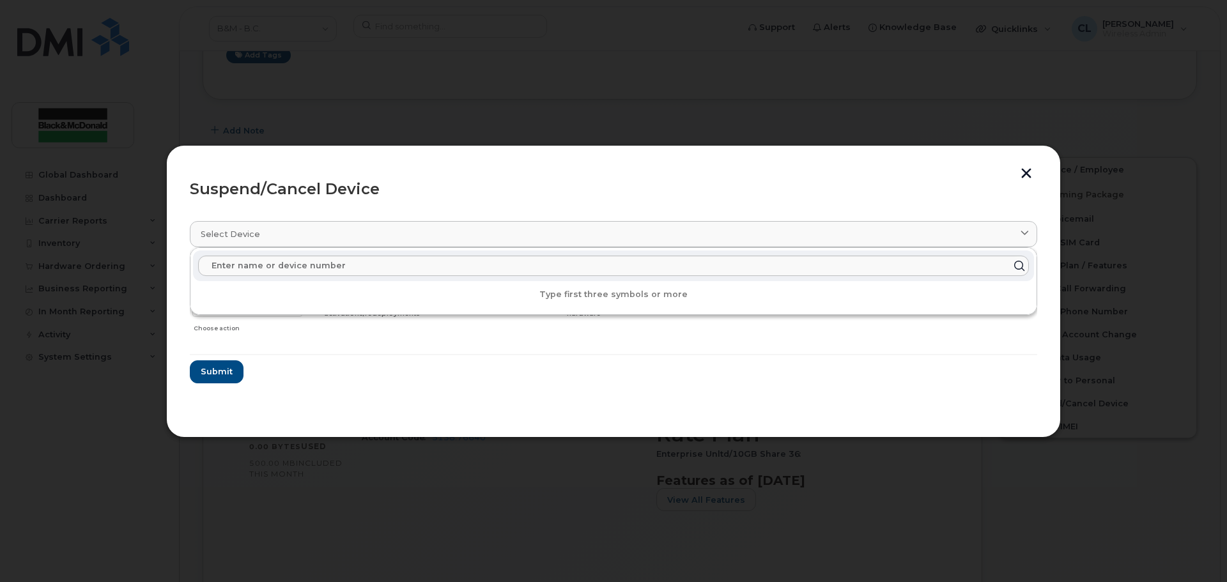
click at [277, 376] on form "Kimberly Arnesto 2509214838 Delete Cancel Suspend - Extend Suspension Suspend -…" at bounding box center [613, 323] width 847 height 121
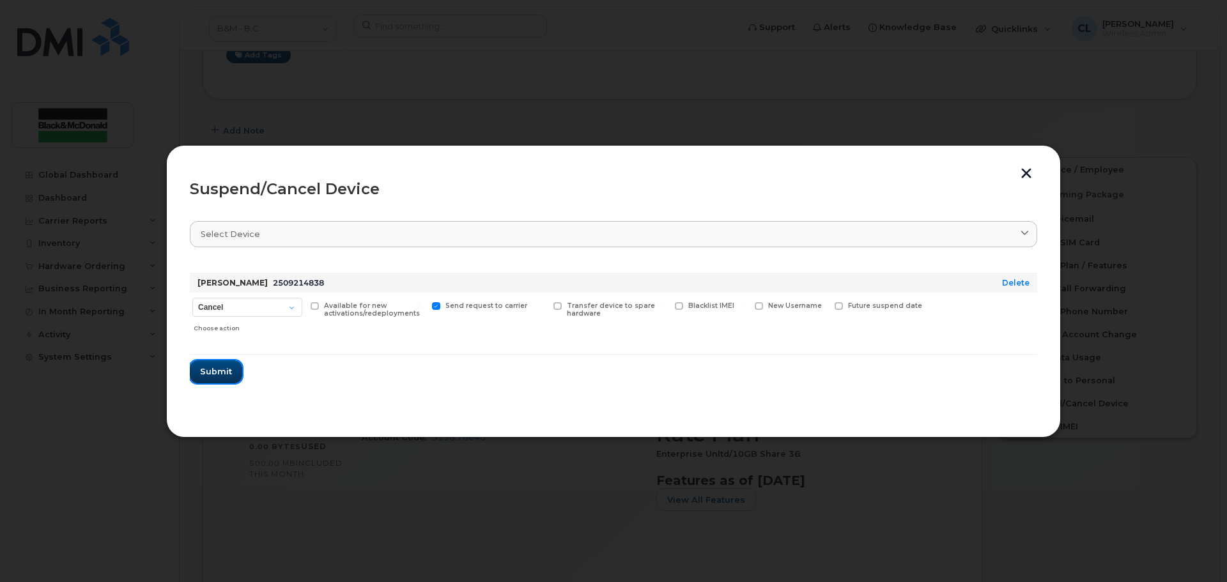
click at [210, 371] on span "Submit" at bounding box center [216, 372] width 32 height 12
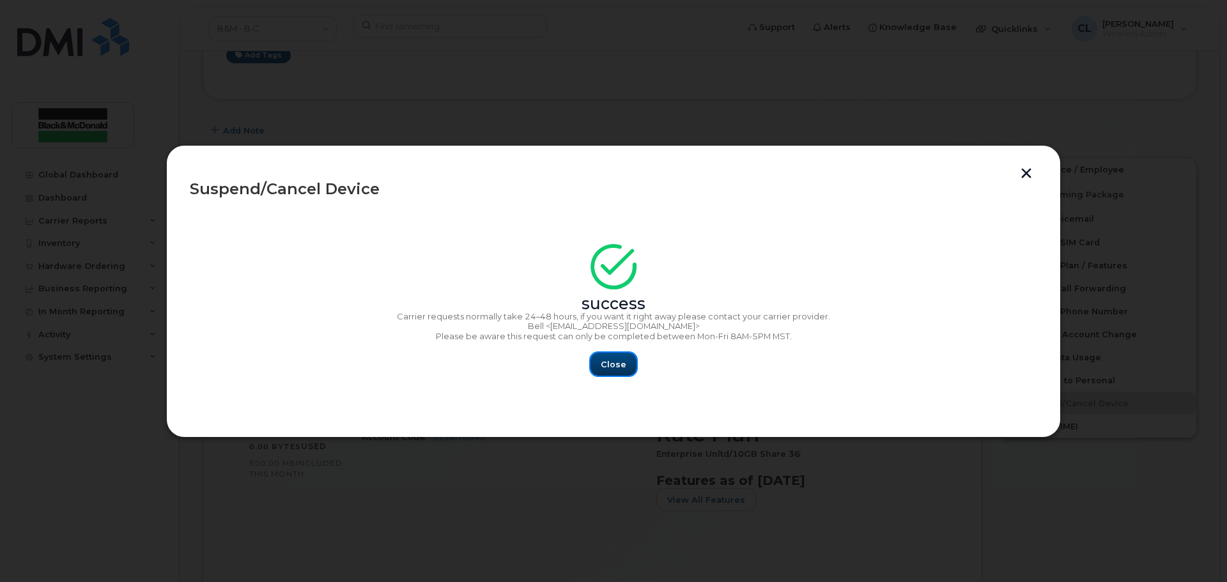
click at [597, 367] on button "Close" at bounding box center [613, 364] width 46 height 23
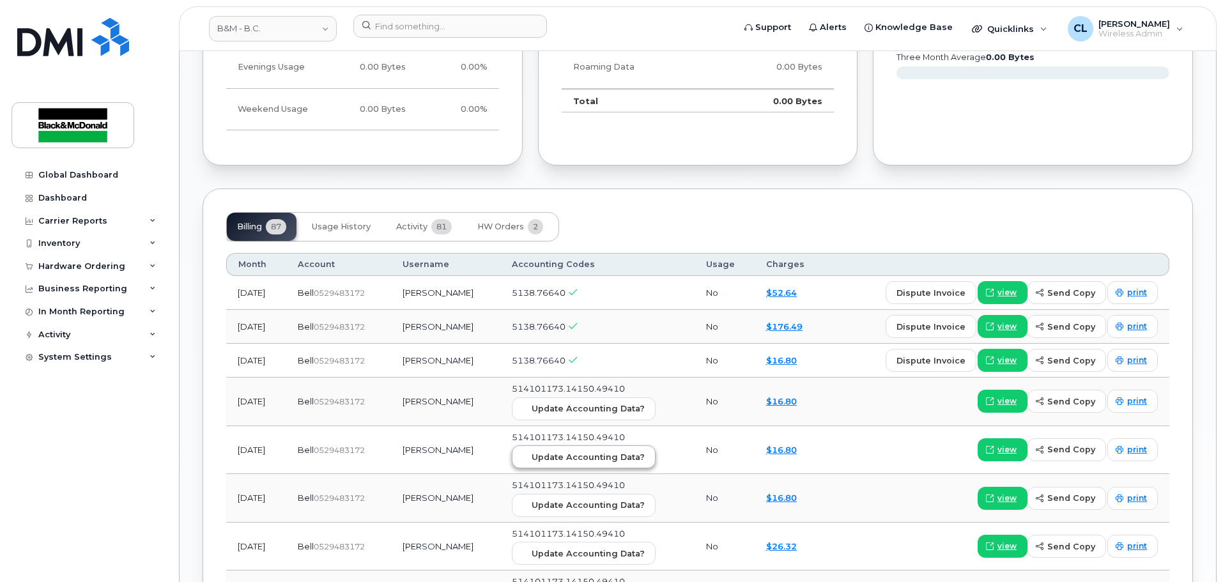
scroll to position [703, 0]
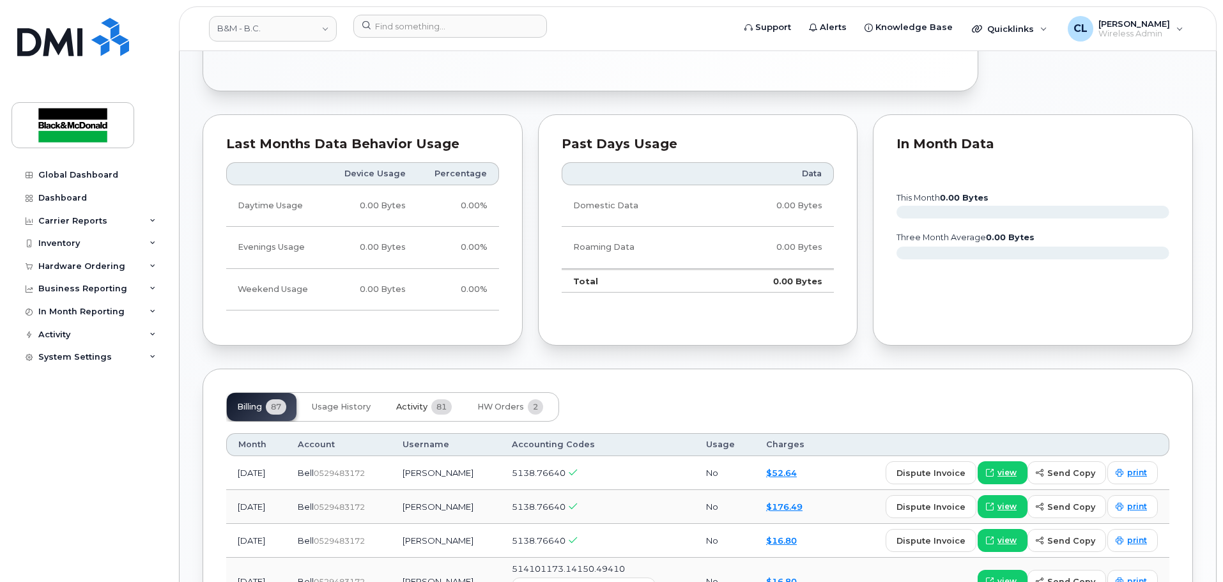
click at [406, 403] on span "Activity" at bounding box center [411, 407] width 31 height 10
click at [340, 403] on span "Usage History" at bounding box center [341, 407] width 59 height 10
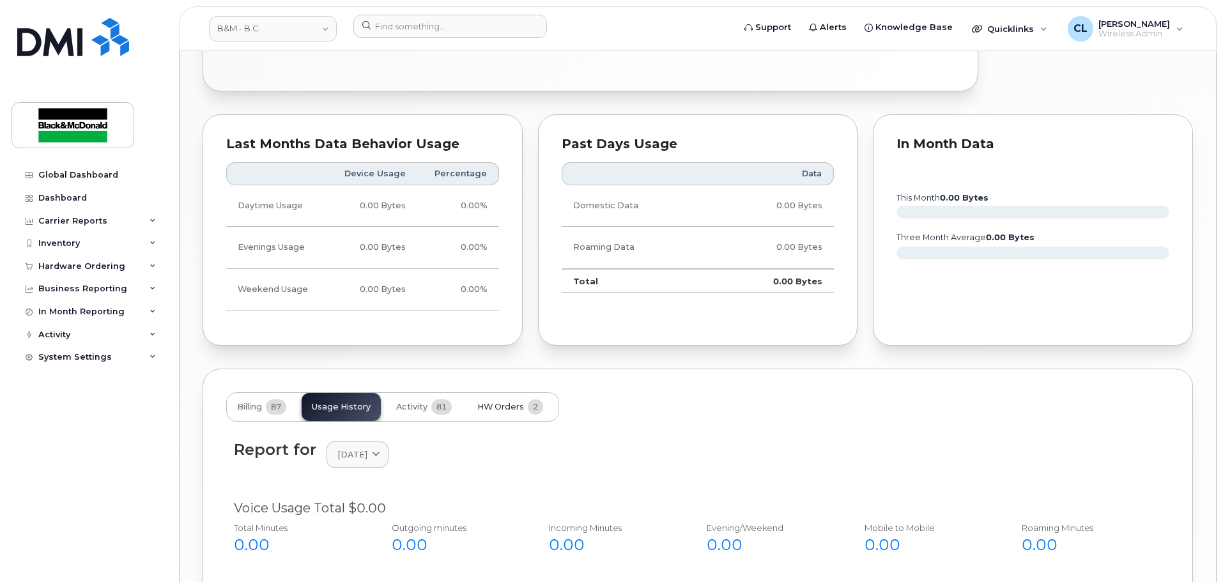
click at [514, 405] on span "HW Orders" at bounding box center [500, 407] width 47 height 10
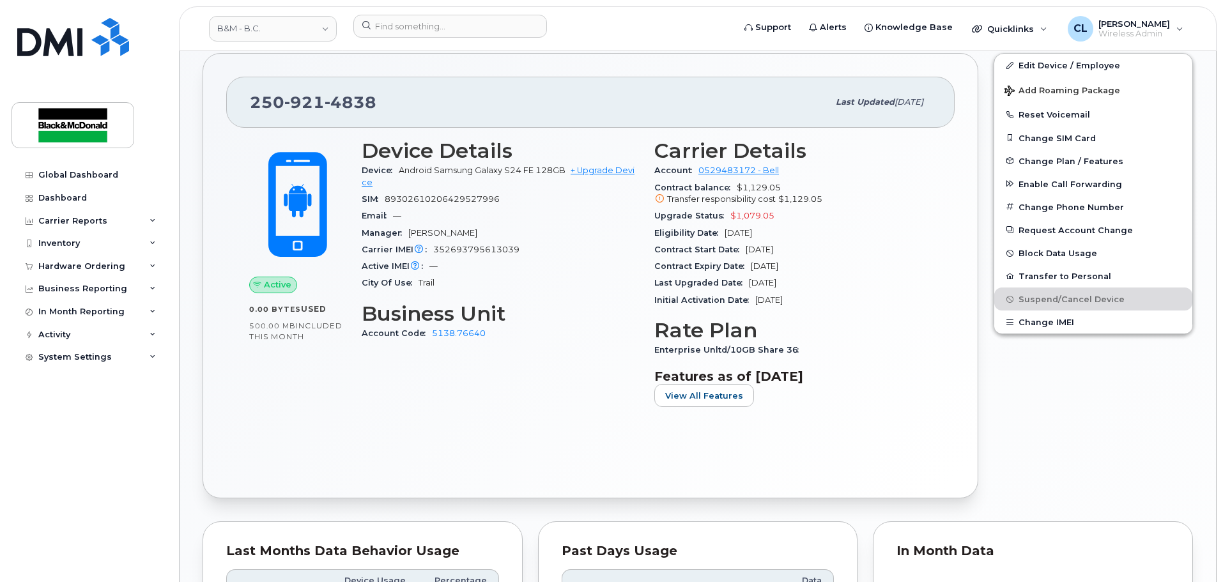
scroll to position [287, 0]
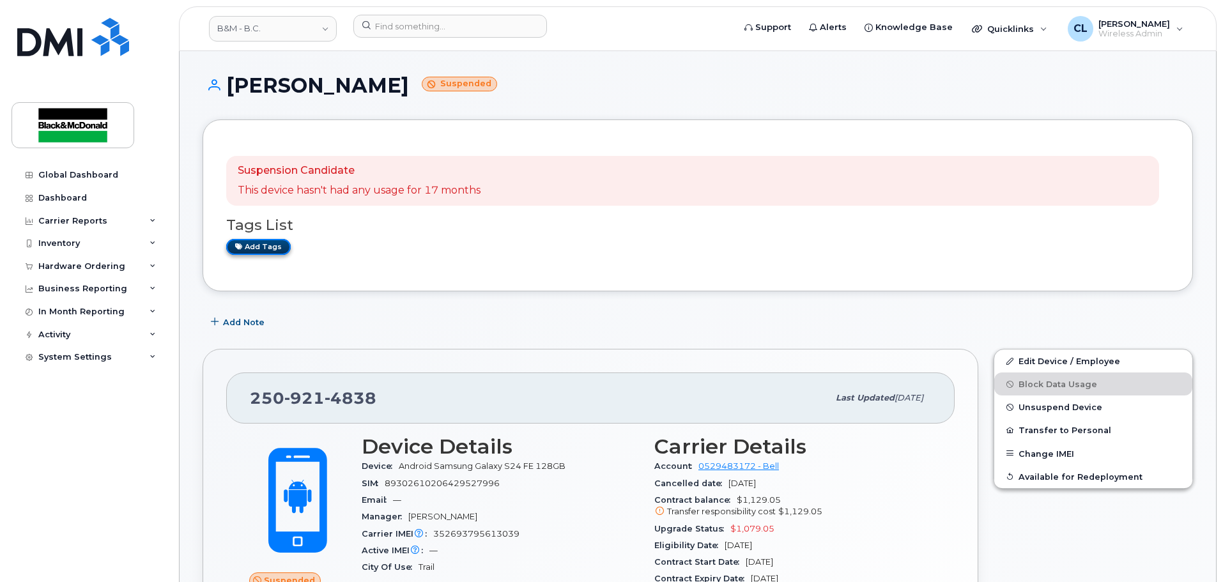
click at [271, 245] on link "Add tags" at bounding box center [258, 247] width 65 height 16
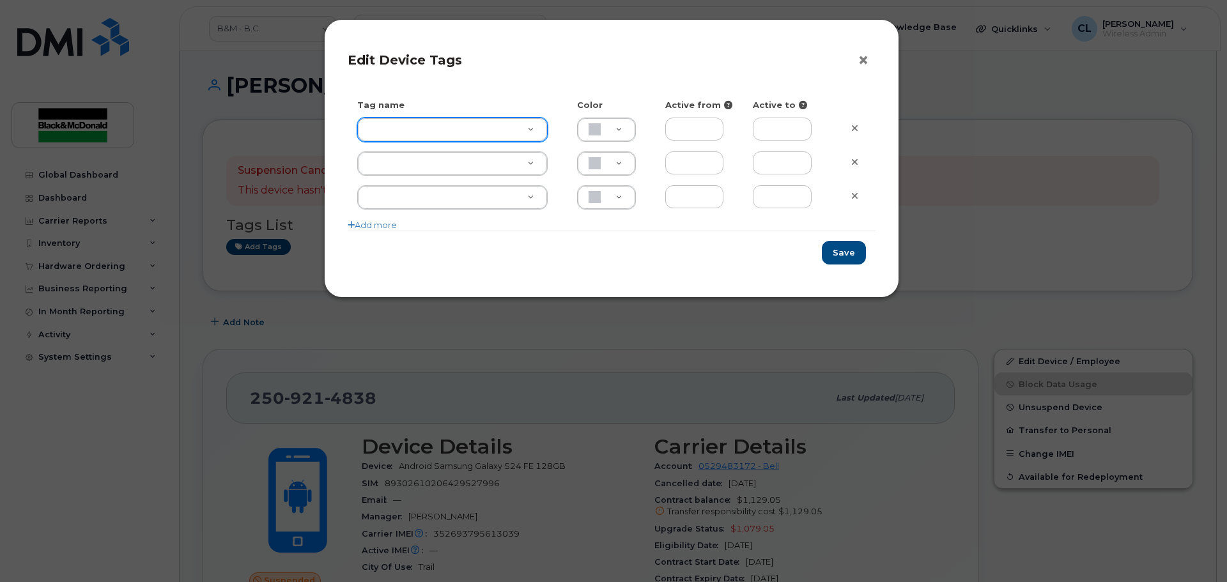
click at [867, 62] on button "×" at bounding box center [867, 60] width 18 height 19
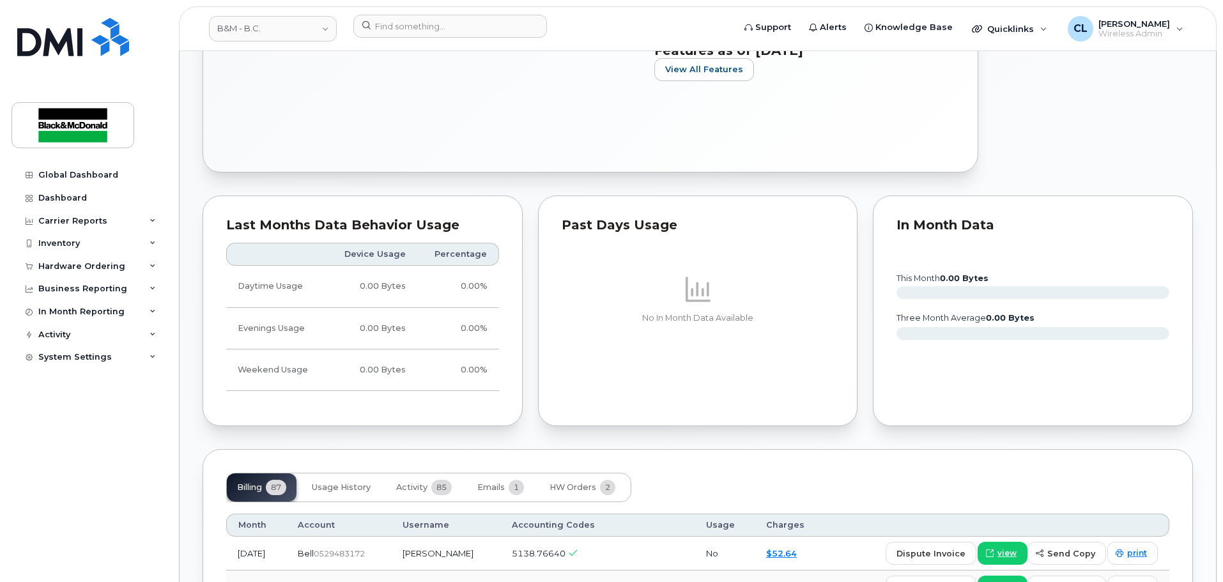
scroll to position [831, 0]
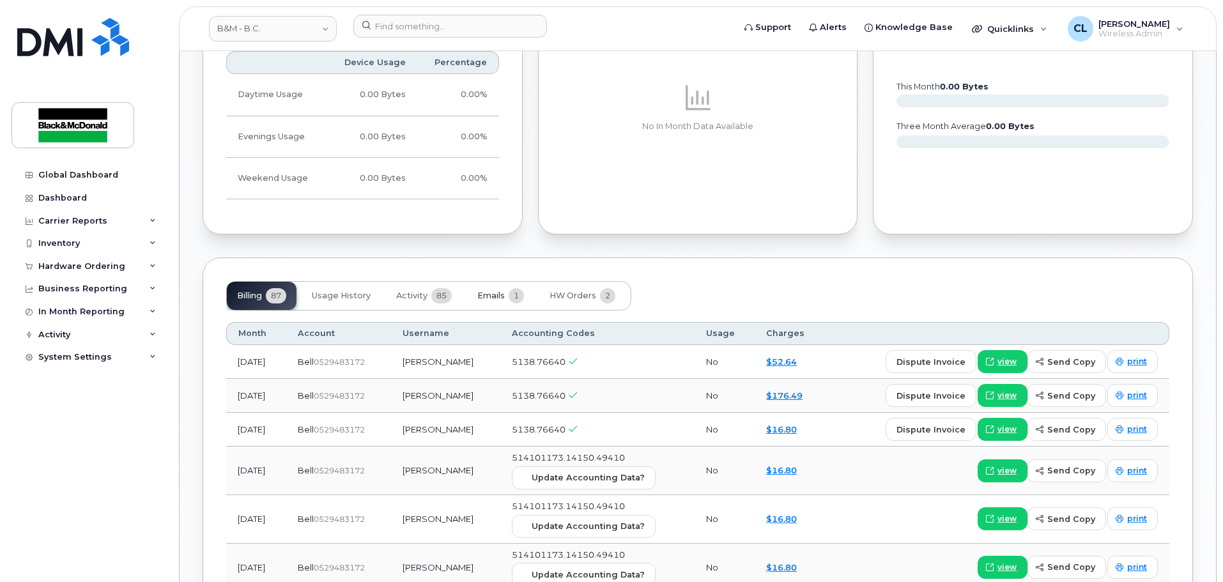
click at [509, 300] on button "Emails 1" at bounding box center [500, 296] width 67 height 28
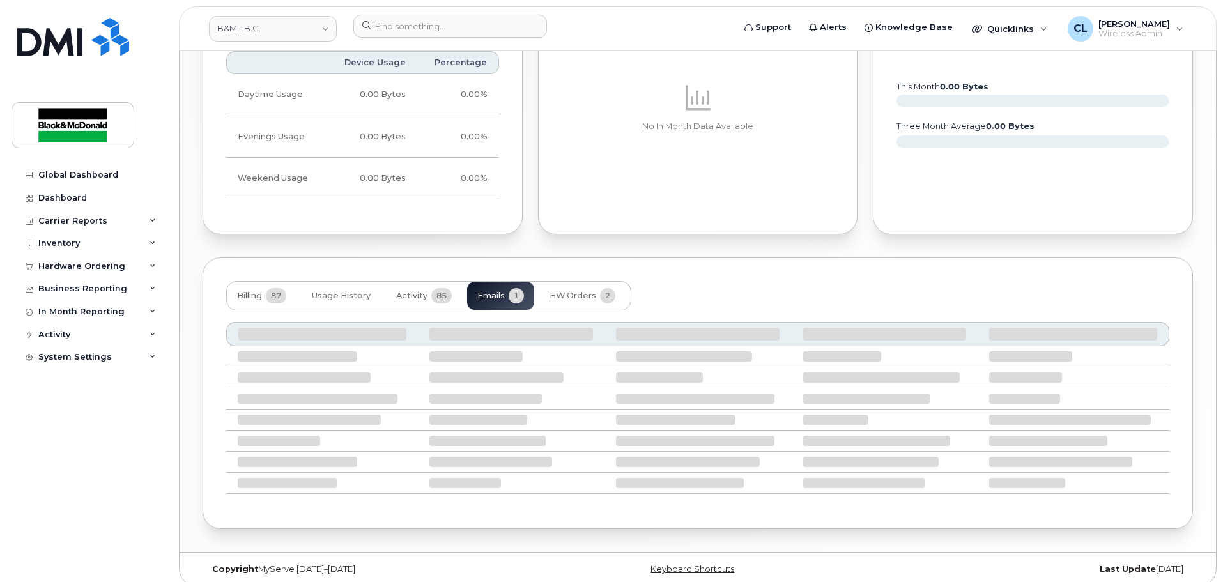
scroll to position [716, 0]
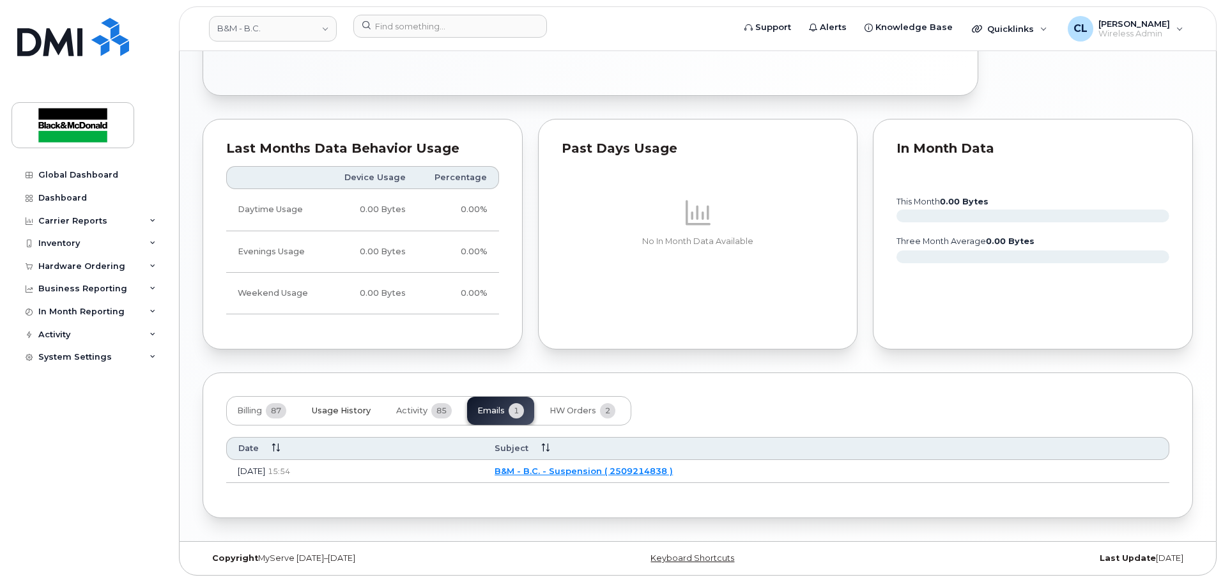
click at [339, 412] on span "Usage History" at bounding box center [341, 411] width 59 height 10
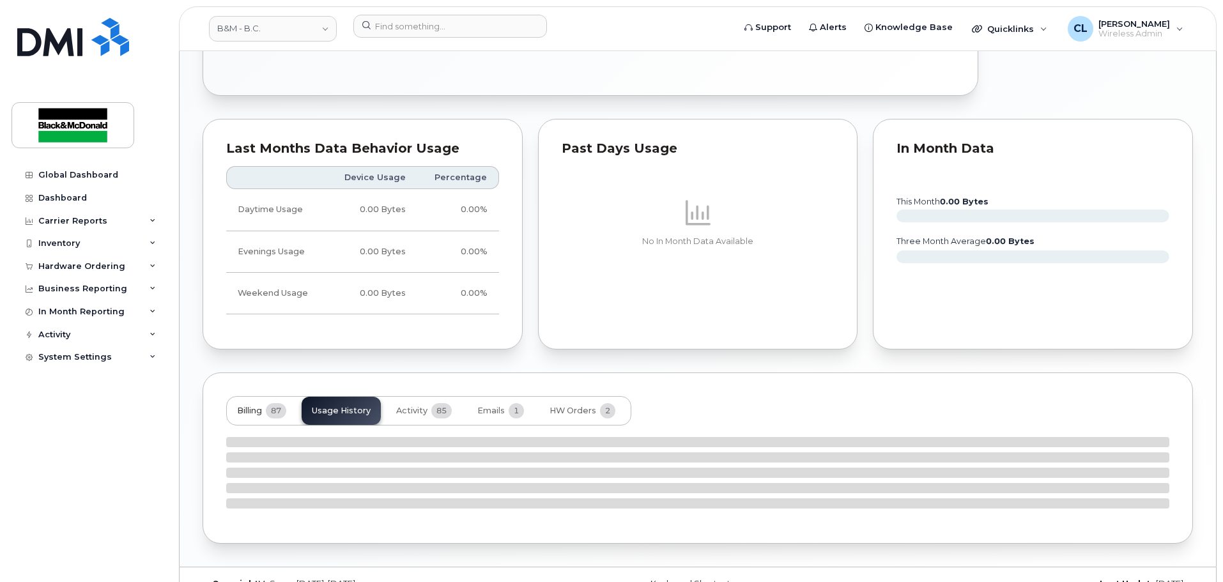
click at [257, 409] on span "Billing" at bounding box center [249, 411] width 25 height 10
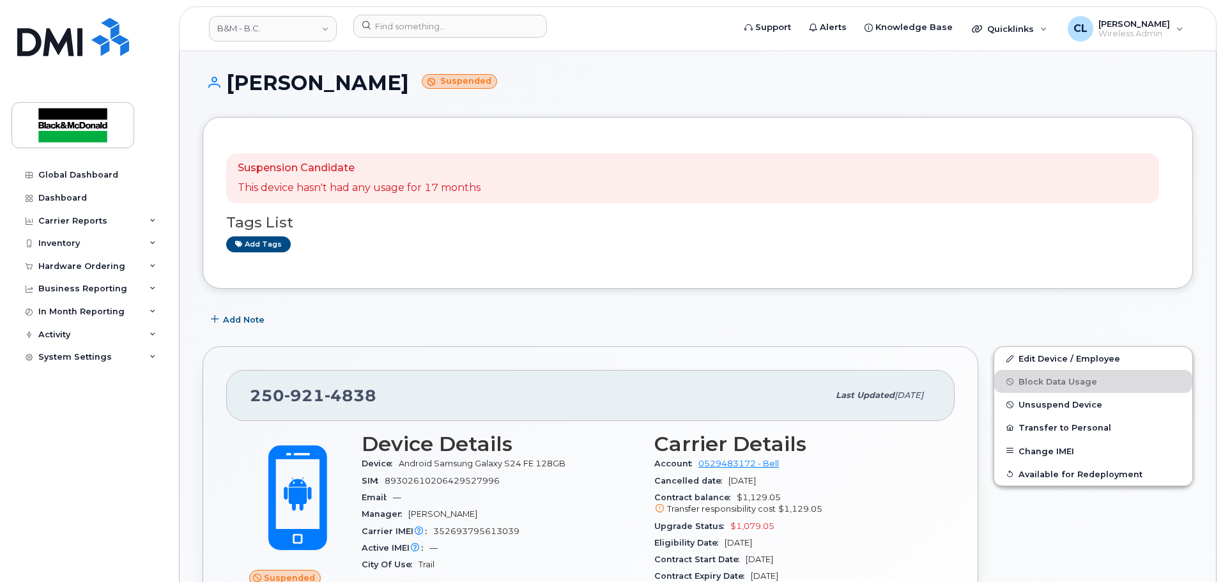
scroll to position [0, 0]
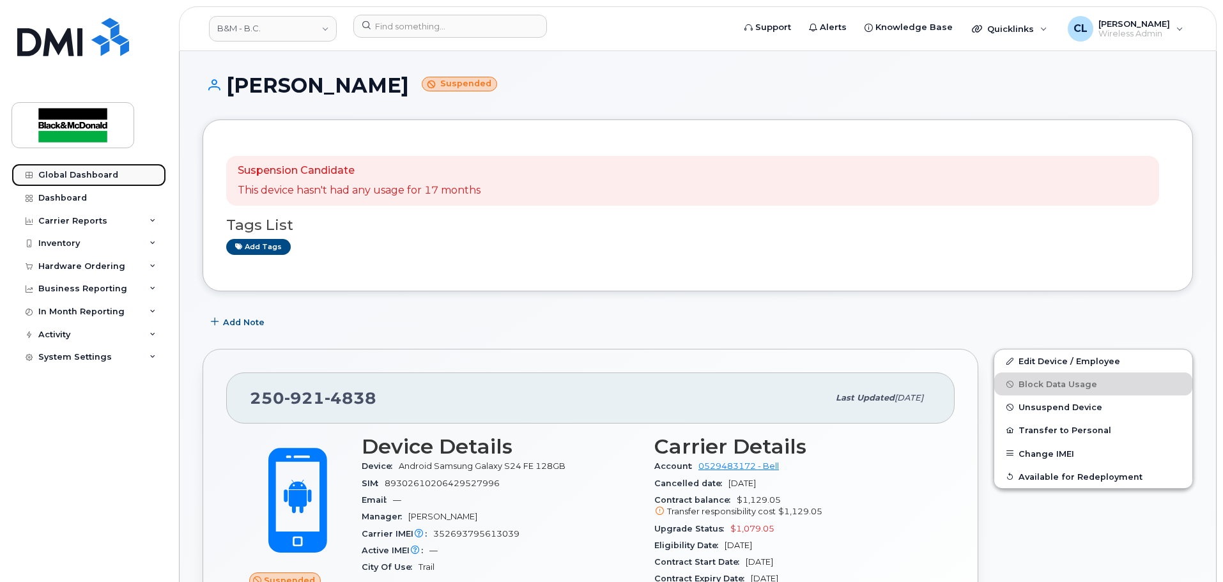
click at [70, 177] on div "Global Dashboard" at bounding box center [78, 175] width 80 height 10
